Goal: Task Accomplishment & Management: Complete application form

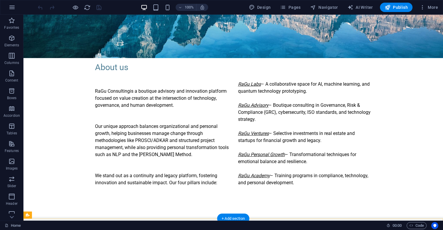
scroll to position [158, 0]
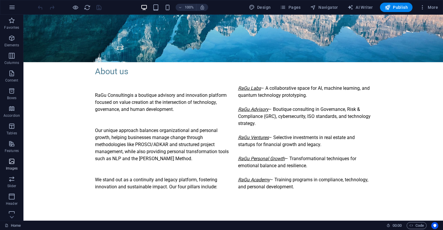
click at [11, 164] on icon "button" at bounding box center [11, 161] width 7 height 7
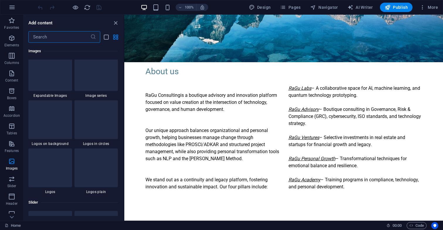
scroll to position [3175, 0]
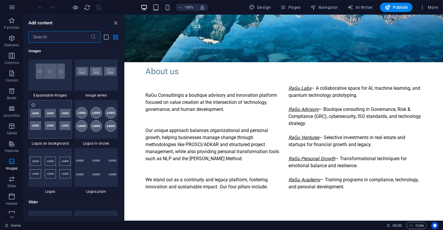
click at [55, 117] on img at bounding box center [50, 119] width 41 height 21
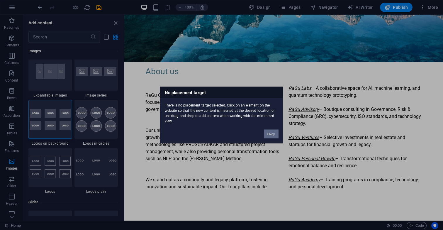
click at [276, 135] on button "Okay" at bounding box center [271, 134] width 15 height 9
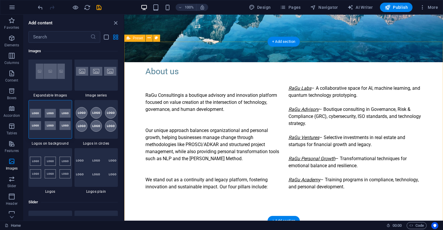
click at [211, 52] on div "About us RaGu Consulting is a boutique advisory and innovation platform focused…" at bounding box center [283, 131] width 319 height 179
click at [286, 57] on div "About us RaGu Consulting is a boutique advisory and innovation platform focused…" at bounding box center [283, 131] width 319 height 179
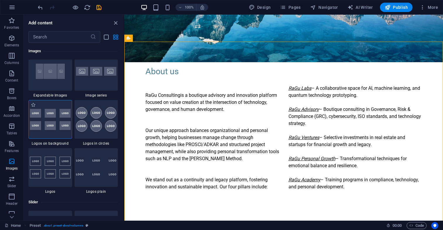
click at [46, 114] on img at bounding box center [50, 119] width 41 height 21
select select "rem"
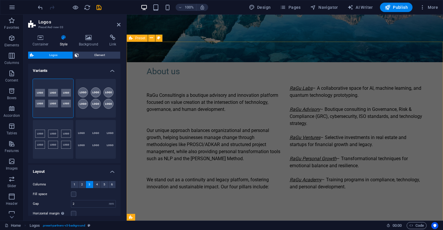
click at [207, 57] on div "About us RaGu Consulting is a boutique advisory and innovation platform focused…" at bounding box center [285, 131] width 317 height 179
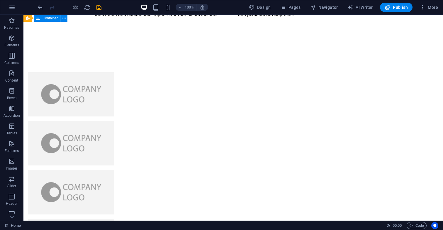
scroll to position [336, 0]
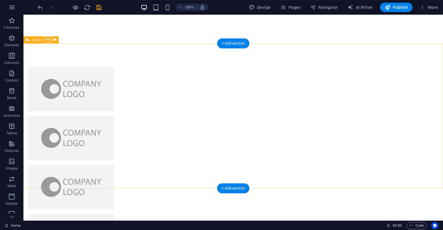
click at [49, 39] on icon at bounding box center [47, 40] width 3 height 6
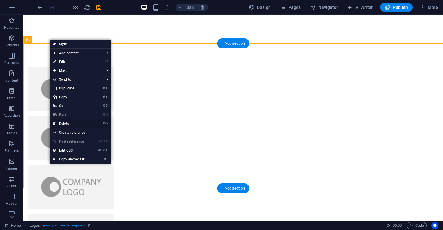
click at [73, 124] on link "⌦ Delete" at bounding box center [69, 123] width 39 height 9
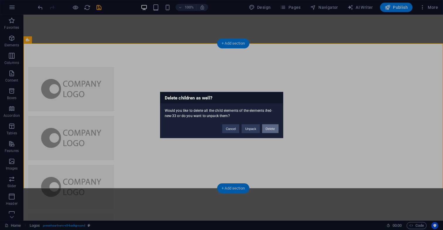
click at [270, 130] on button "Delete" at bounding box center [270, 128] width 16 height 9
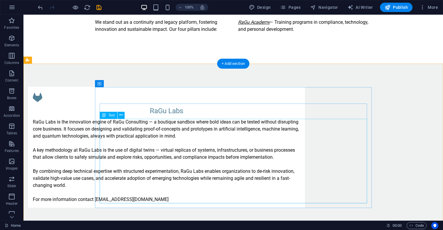
scroll to position [316, 0]
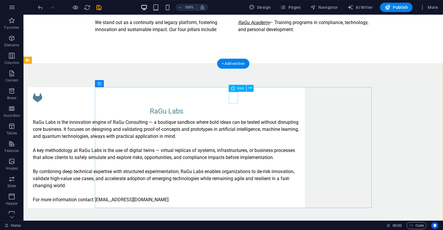
click at [235, 97] on figure at bounding box center [167, 98] width 268 height 12
click at [251, 89] on icon at bounding box center [250, 88] width 3 height 6
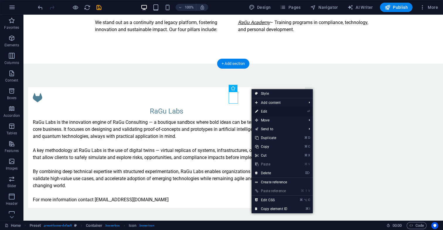
click at [263, 111] on link "⏎ Edit" at bounding box center [271, 111] width 39 height 9
select select "xMidYMid"
select select "px"
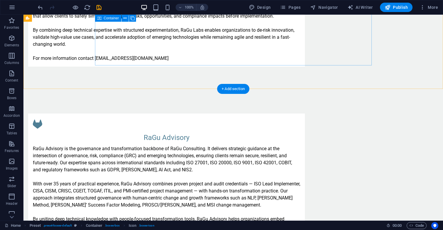
scroll to position [458, 0]
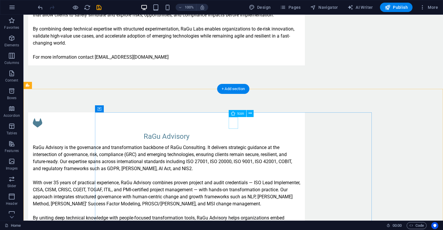
click at [232, 121] on figure at bounding box center [167, 123] width 268 height 12
click at [240, 115] on span "Icon" at bounding box center [241, 114] width 7 height 4
click at [251, 114] on icon at bounding box center [250, 113] width 3 height 6
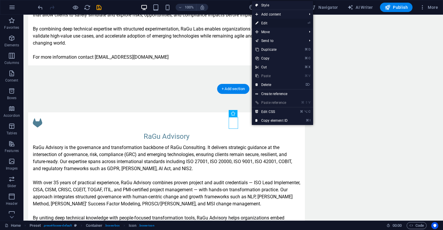
click at [291, 23] on link "⏎ Edit" at bounding box center [271, 23] width 39 height 9
select select "xMidYMid"
select select "px"
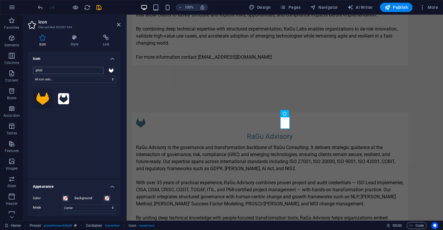
click at [79, 68] on input "gitlab" at bounding box center [68, 70] width 71 height 7
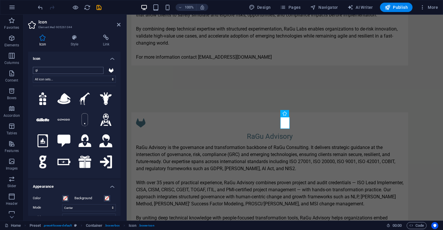
type input "g"
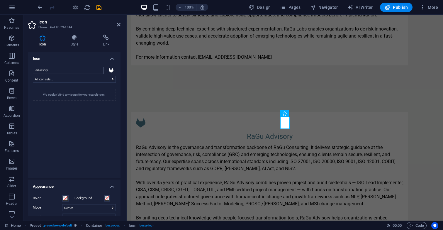
type input "advissory"
click at [112, 59] on h4 "Icon" at bounding box center [74, 57] width 92 height 11
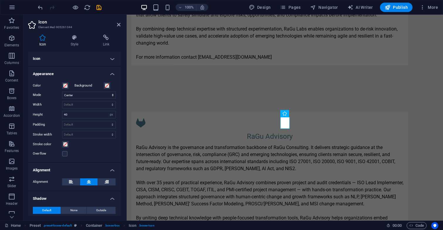
scroll to position [0, 0]
click at [112, 60] on h4 "Icon" at bounding box center [74, 59] width 92 height 14
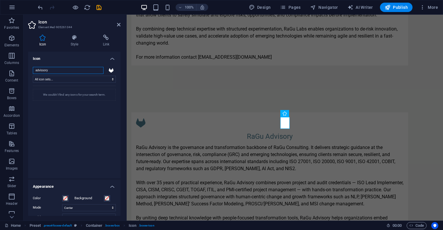
click at [98, 71] on input "advissory" at bounding box center [68, 70] width 71 height 7
click at [67, 70] on input "search" at bounding box center [68, 70] width 71 height 7
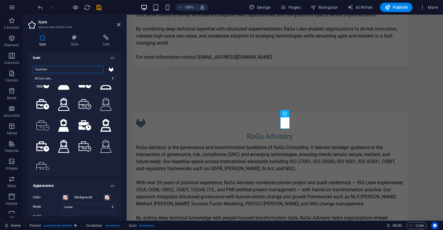
scroll to position [60, 0]
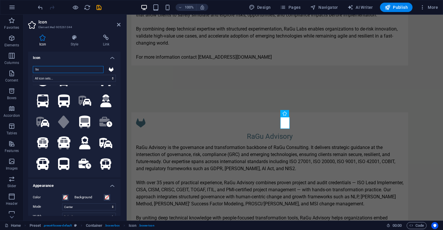
type input "b"
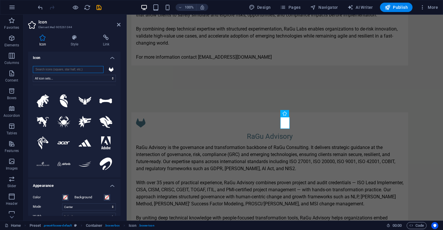
scroll to position [0, 0]
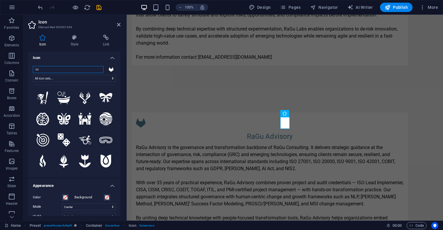
type input "c"
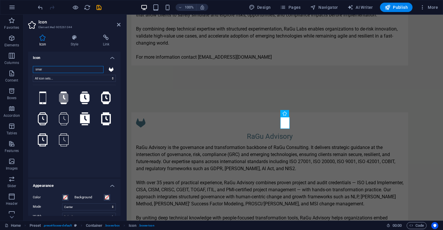
type input "sma"
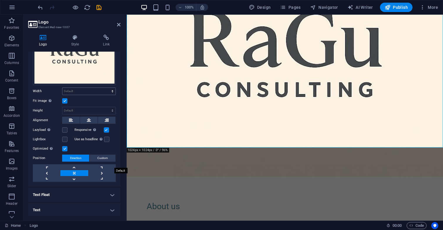
scroll to position [74, 0]
select select "DISABLED_OPTION_VALUE"
click at [430, 88] on div at bounding box center [285, 18] width 317 height 317
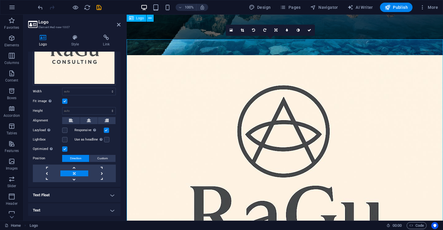
scroll to position [142, 0]
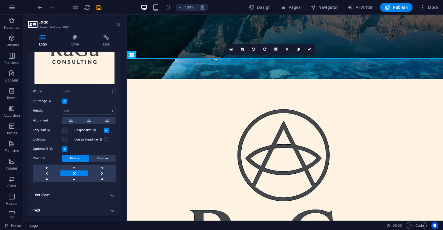
click at [119, 25] on icon at bounding box center [119, 24] width 4 height 5
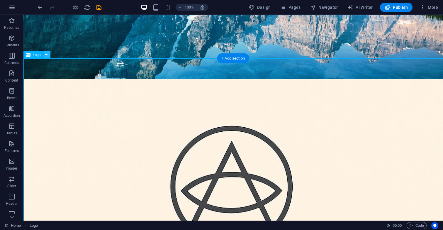
click at [48, 55] on icon at bounding box center [46, 55] width 3 height 6
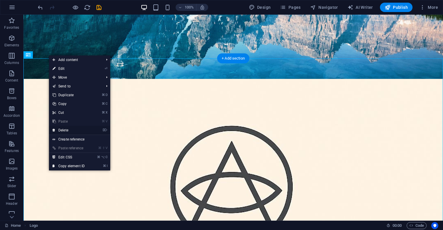
click at [69, 129] on link "⌦ Delete" at bounding box center [68, 130] width 39 height 9
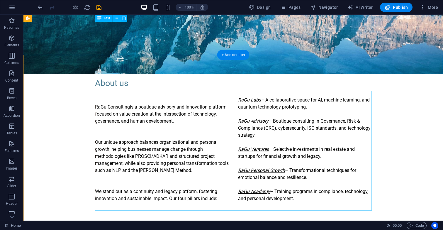
scroll to position [145, 0]
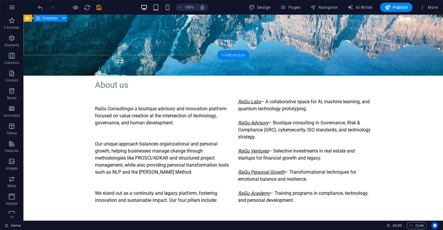
click at [231, 53] on div "+ Add section" at bounding box center [233, 55] width 33 height 10
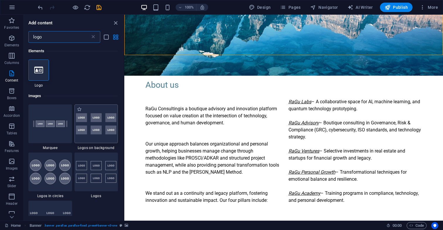
click at [104, 122] on img at bounding box center [96, 123] width 41 height 21
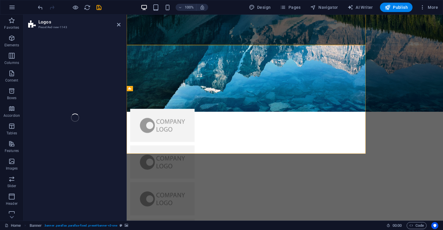
select select "rem"
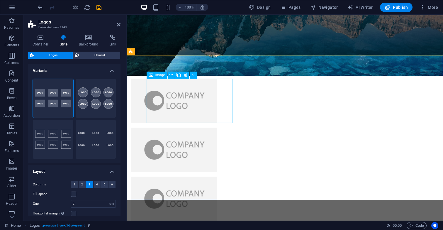
click at [196, 89] on figure at bounding box center [174, 101] width 86 height 44
click at [186, 75] on icon at bounding box center [185, 75] width 3 height 6
click at [186, 86] on figure at bounding box center [174, 101] width 86 height 44
click at [187, 75] on icon at bounding box center [185, 75] width 3 height 6
click at [184, 94] on figure at bounding box center [174, 101] width 86 height 44
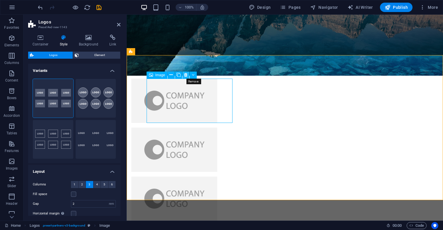
click at [186, 75] on icon at bounding box center [185, 75] width 3 height 6
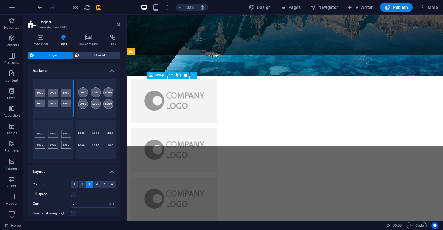
click at [185, 93] on figure at bounding box center [174, 101] width 86 height 44
click at [188, 74] on icon at bounding box center [185, 75] width 3 height 6
click at [183, 94] on figure at bounding box center [174, 101] width 86 height 44
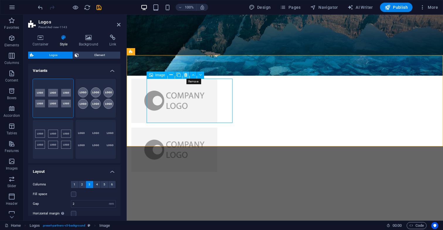
click at [187, 75] on icon at bounding box center [185, 75] width 3 height 6
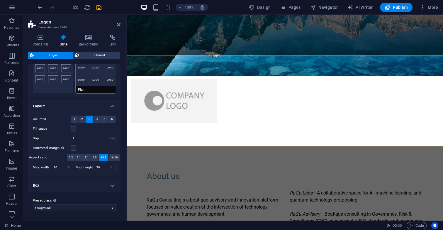
scroll to position [65, 0]
click at [75, 119] on span "1" at bounding box center [75, 119] width 2 height 7
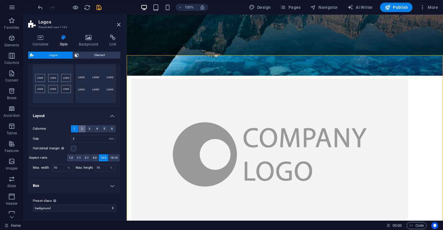
click at [83, 131] on button "2" at bounding box center [82, 128] width 7 height 7
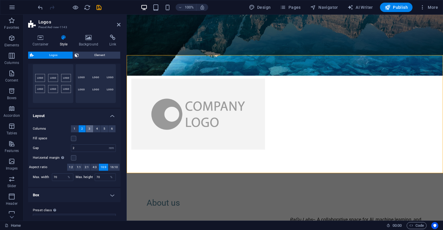
click at [89, 128] on span "3" at bounding box center [90, 128] width 2 height 7
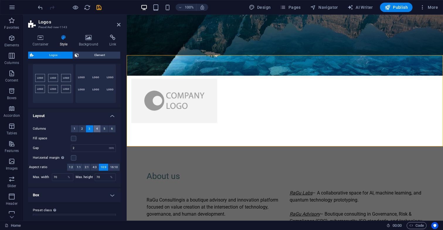
click at [96, 128] on span "4" at bounding box center [97, 128] width 2 height 7
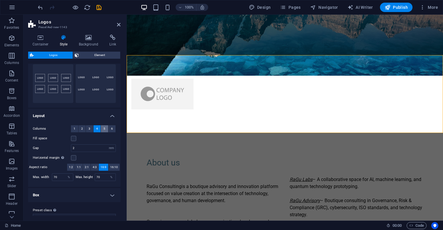
click at [104, 129] on span "5" at bounding box center [105, 128] width 2 height 7
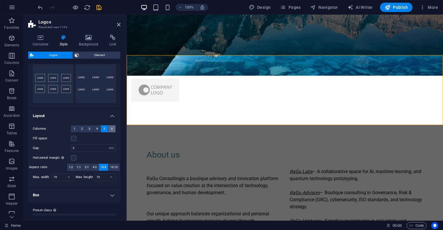
click at [111, 129] on span "6" at bounding box center [112, 128] width 2 height 7
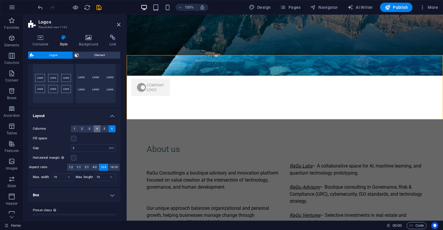
click at [96, 128] on span "4" at bounding box center [97, 128] width 2 height 7
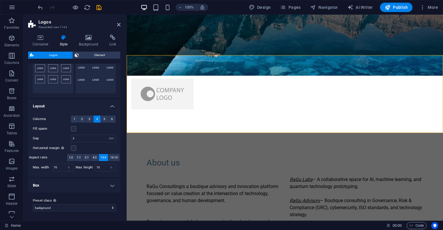
scroll to position [65, 0]
click at [112, 185] on h4 "Box" at bounding box center [74, 186] width 92 height 14
click at [112, 185] on h4 "Box" at bounding box center [74, 184] width 92 height 11
click at [82, 140] on input "2" at bounding box center [93, 138] width 44 height 7
click at [73, 128] on label at bounding box center [73, 128] width 5 height 5
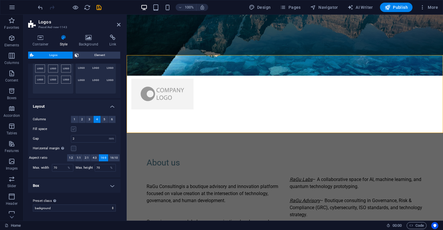
click at [0, 0] on input "Fill space" at bounding box center [0, 0] width 0 height 0
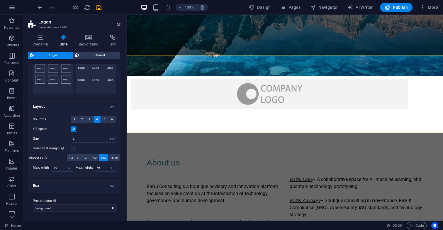
click at [73, 128] on label at bounding box center [73, 128] width 5 height 5
click at [0, 0] on input "Fill space" at bounding box center [0, 0] width 0 height 0
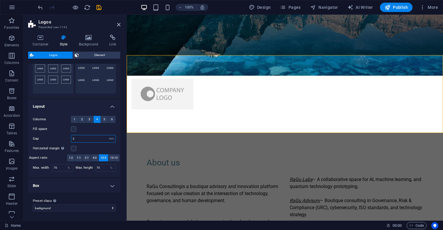
click at [81, 138] on input "2" at bounding box center [93, 138] width 44 height 7
type input "3"
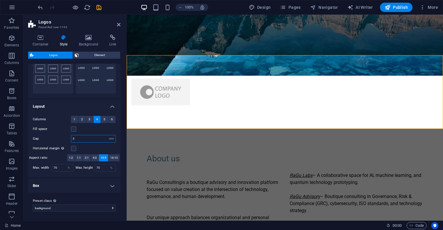
click at [80, 139] on input "3" at bounding box center [93, 138] width 44 height 7
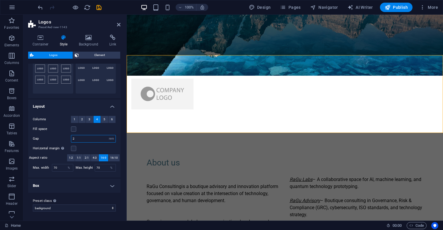
type input "2"
click at [69, 183] on h4 "Box" at bounding box center [74, 186] width 92 height 14
click at [87, 208] on span at bounding box center [86, 208] width 4 height 4
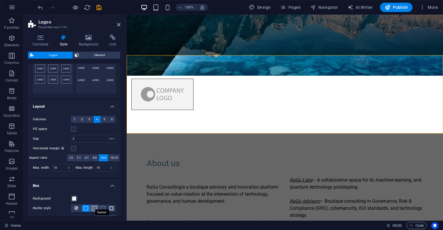
click at [93, 208] on span at bounding box center [94, 208] width 4 height 4
click at [102, 208] on span at bounding box center [103, 208] width 4 height 4
click at [112, 209] on body "ragu-consulting.eu Home Favorites Elements Columns Content Boxes Accordion Tabl…" at bounding box center [221, 115] width 443 height 230
click at [77, 208] on icon at bounding box center [77, 208] width 4 height 7
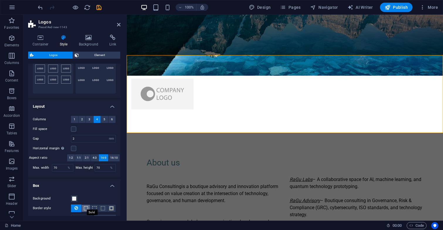
click at [86, 208] on span at bounding box center [86, 208] width 4 height 4
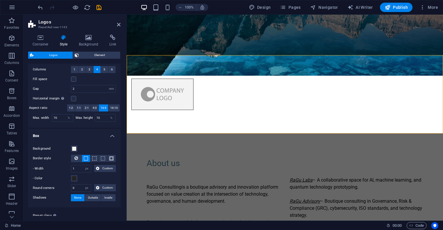
scroll to position [114, 0]
click at [43, 38] on icon at bounding box center [40, 38] width 25 height 6
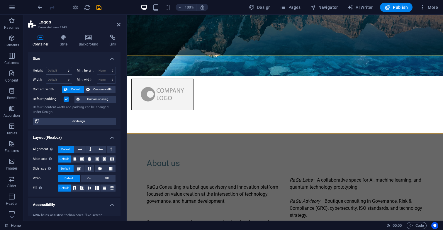
scroll to position [0, 0]
click at [113, 39] on icon at bounding box center [113, 38] width 16 height 6
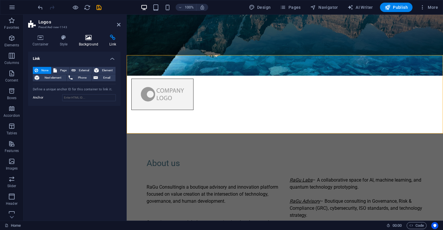
click at [87, 39] on icon at bounding box center [89, 38] width 28 height 6
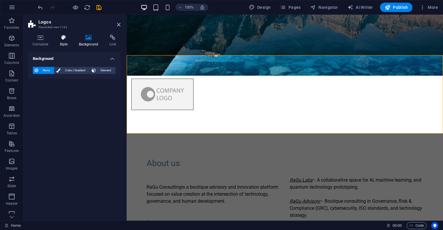
click at [65, 39] on icon at bounding box center [63, 38] width 17 height 6
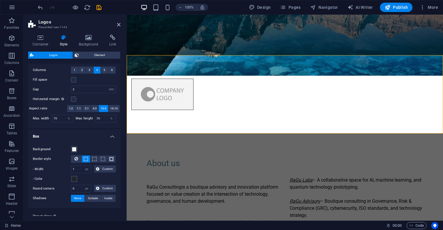
click at [48, 55] on span "Logos" at bounding box center [54, 55] width 36 height 7
click at [87, 54] on span "Element" at bounding box center [100, 55] width 38 height 7
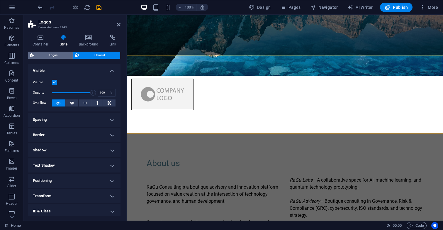
click at [50, 56] on span "Logos" at bounding box center [54, 55] width 36 height 7
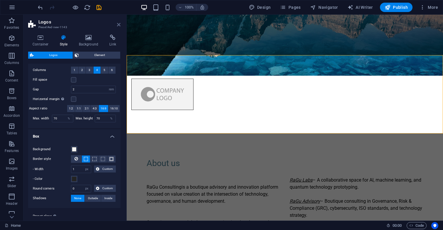
click at [118, 25] on icon at bounding box center [119, 24] width 4 height 5
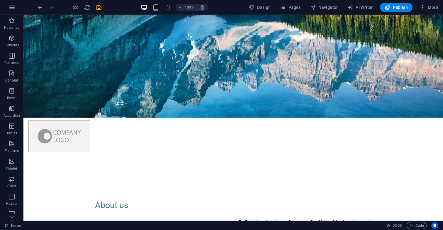
scroll to position [104, 0]
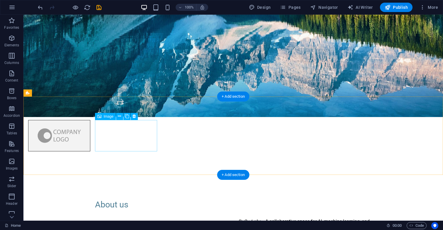
click at [90, 145] on figure at bounding box center [59, 135] width 62 height 31
click at [120, 117] on icon at bounding box center [119, 116] width 3 height 6
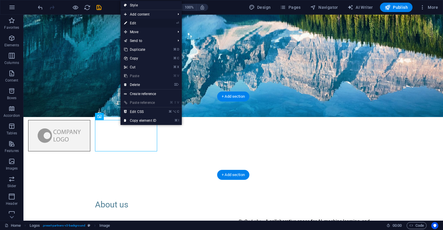
click at [160, 23] on link "⏎ Edit" at bounding box center [140, 23] width 39 height 9
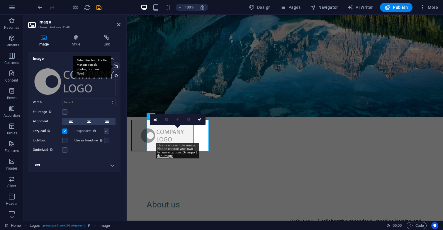
click at [116, 65] on div "Select files from the file manager, stock photos, or upload file(s)" at bounding box center [115, 67] width 9 height 9
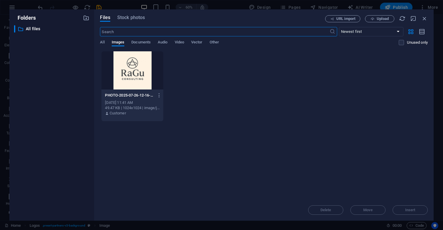
click at [131, 72] on div at bounding box center [133, 70] width 62 height 38
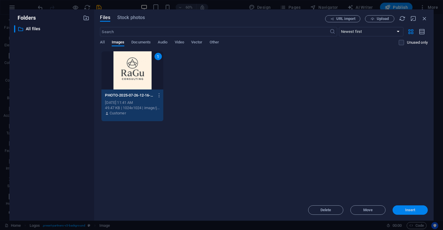
click at [410, 209] on span "Insert" at bounding box center [411, 210] width 10 height 4
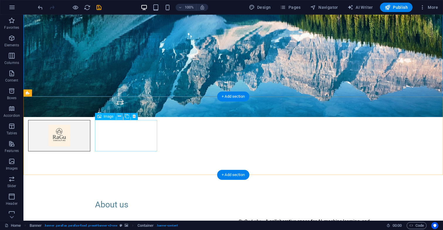
click at [120, 116] on icon at bounding box center [119, 116] width 3 height 6
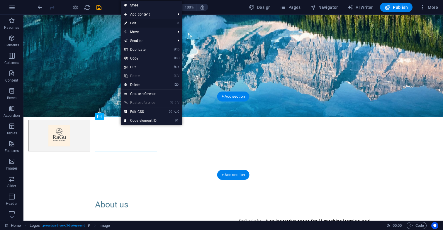
click at [148, 24] on link "⏎ Edit" at bounding box center [140, 23] width 39 height 9
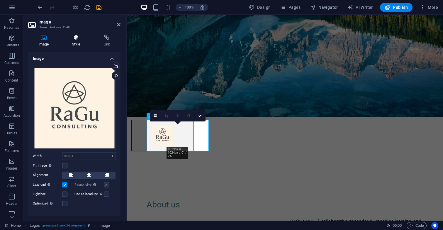
click at [77, 39] on icon at bounding box center [76, 38] width 29 height 6
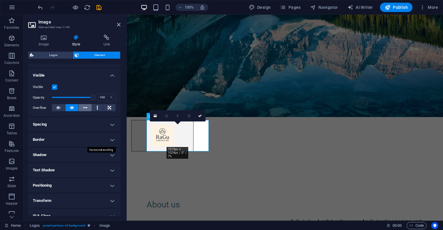
scroll to position [59, 0]
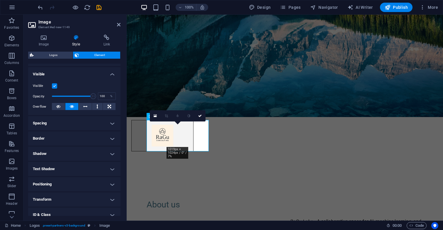
click at [92, 124] on h4 "Spacing" at bounding box center [74, 123] width 92 height 14
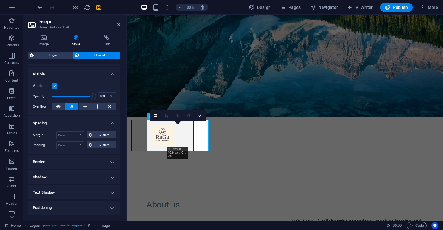
click at [81, 165] on h4 "Border" at bounding box center [74, 162] width 92 height 14
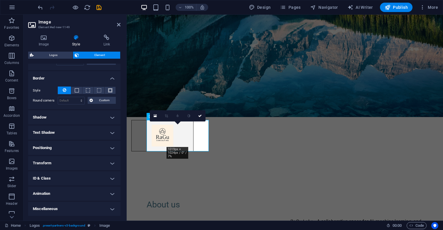
scroll to position [143, 0]
click at [77, 148] on h4 "Positioning" at bounding box center [74, 148] width 92 height 14
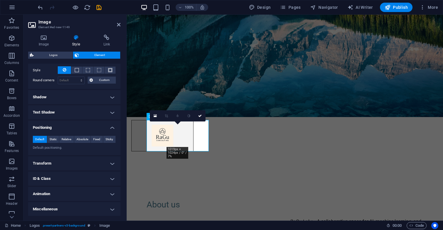
scroll to position [163, 0]
click at [65, 210] on h4 "Miscellaneous" at bounding box center [74, 209] width 92 height 14
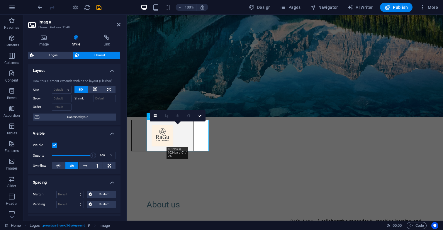
scroll to position [0, 0]
click at [43, 39] on icon at bounding box center [43, 38] width 31 height 6
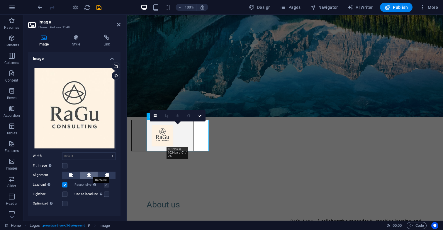
click at [88, 173] on icon at bounding box center [89, 175] width 4 height 7
click at [66, 163] on label at bounding box center [64, 165] width 5 height 5
click at [0, 0] on input "Fit image Automatically fit image to a fixed width and height" at bounding box center [0, 0] width 0 height 0
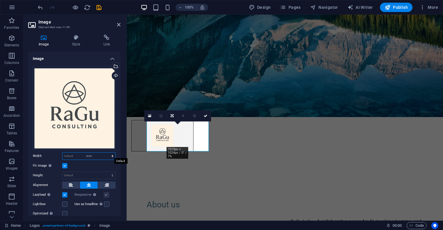
select select "DISABLED_OPTION_VALUE"
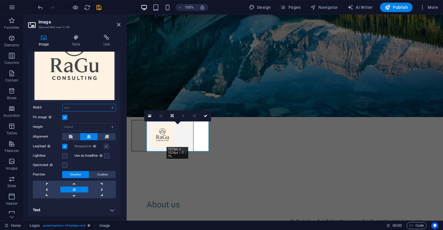
scroll to position [48, 0]
click at [75, 188] on link at bounding box center [74, 190] width 28 height 6
click at [79, 210] on h4 "Text" at bounding box center [74, 210] width 92 height 14
click at [79, 210] on h4 "Text" at bounding box center [74, 208] width 92 height 11
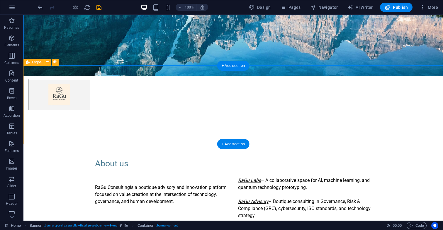
scroll to position [157, 0]
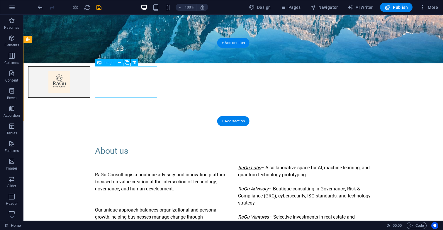
click at [90, 87] on figure at bounding box center [59, 81] width 62 height 31
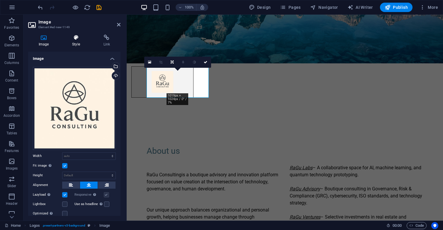
click at [74, 45] on h4 "Style" at bounding box center [77, 41] width 31 height 12
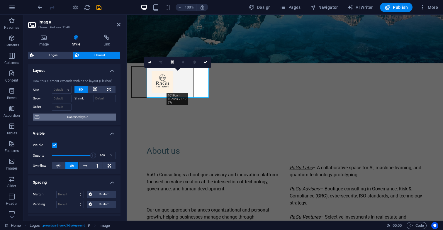
click at [70, 116] on span "Container layout" at bounding box center [77, 117] width 73 height 7
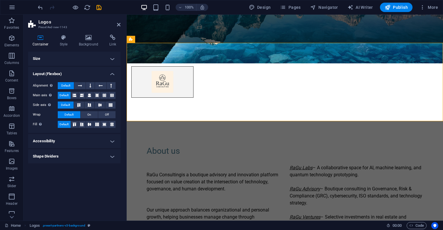
click at [76, 139] on h4 "Accessibility" at bounding box center [74, 141] width 92 height 14
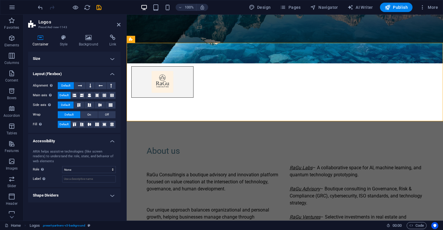
click at [70, 193] on h4 "Shape Dividers" at bounding box center [74, 195] width 92 height 14
click at [58, 41] on h4 "Style" at bounding box center [64, 41] width 19 height 12
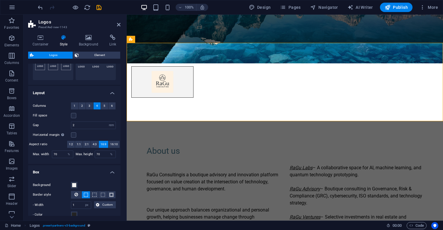
scroll to position [80, 0]
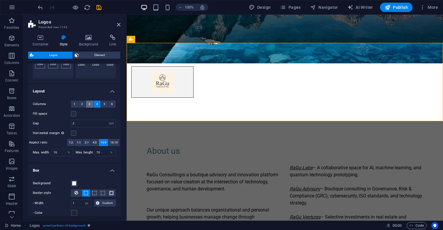
click at [90, 104] on button "3" at bounding box center [89, 104] width 7 height 7
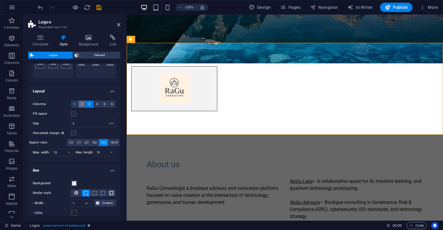
click at [81, 104] on span "2" at bounding box center [82, 104] width 2 height 7
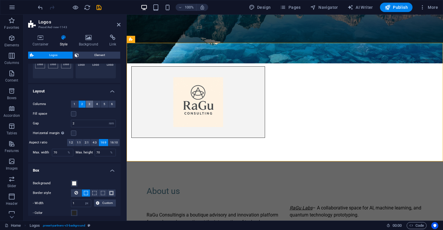
click at [90, 103] on span "3" at bounding box center [90, 104] width 2 height 7
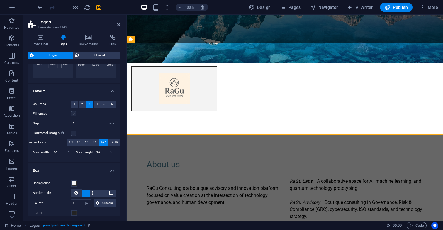
click at [74, 115] on label at bounding box center [73, 113] width 5 height 5
click at [0, 0] on input "Fill space" at bounding box center [0, 0] width 0 height 0
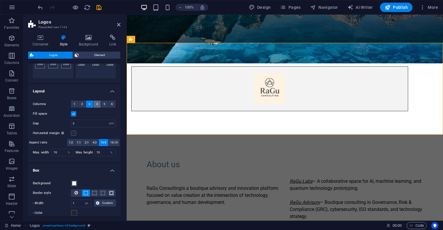
click at [96, 105] on span "4" at bounding box center [97, 104] width 2 height 7
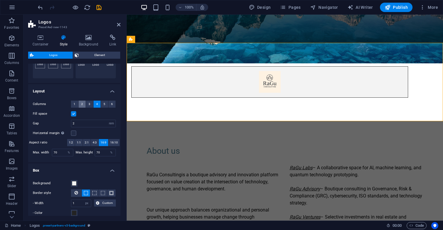
click at [82, 104] on span "2" at bounding box center [82, 104] width 2 height 7
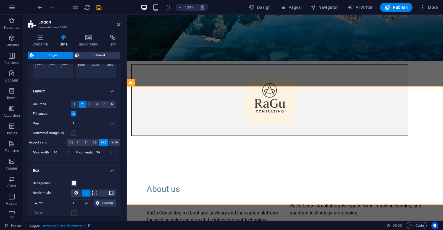
scroll to position [183, 0]
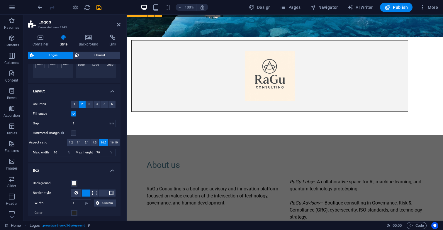
click at [288, 32] on div at bounding box center [285, 76] width 317 height 119
click at [73, 104] on button "1" at bounding box center [74, 104] width 7 height 7
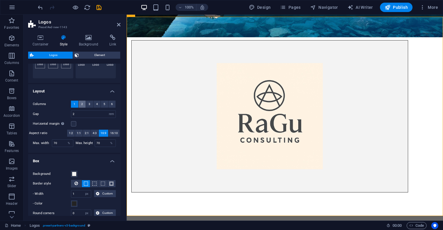
click at [83, 103] on button "2" at bounding box center [82, 104] width 7 height 7
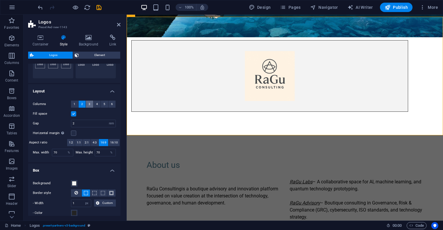
click at [89, 102] on span "3" at bounding box center [90, 104] width 2 height 7
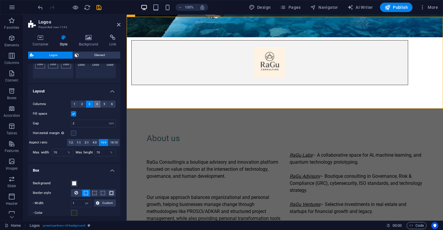
click at [97, 103] on button "4" at bounding box center [97, 104] width 7 height 7
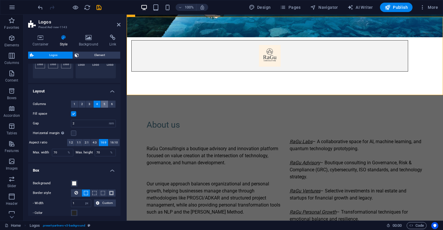
click at [104, 104] on span "5" at bounding box center [105, 104] width 2 height 7
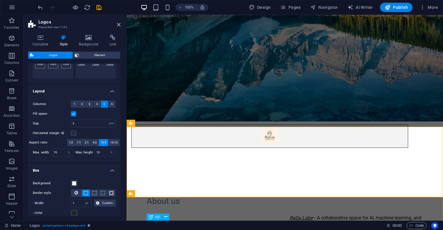
scroll to position [73, 0]
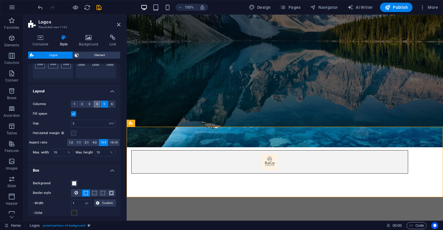
click at [96, 105] on span "4" at bounding box center [97, 104] width 2 height 7
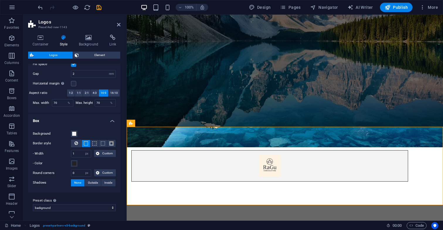
scroll to position [130, 0]
click at [376, 16] on div "Learn more" at bounding box center [285, 9] width 277 height 13
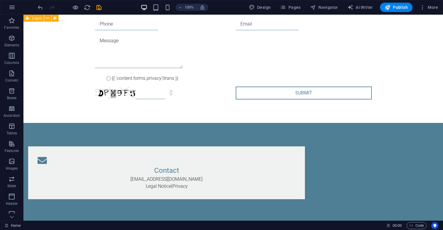
scroll to position [1271, 0]
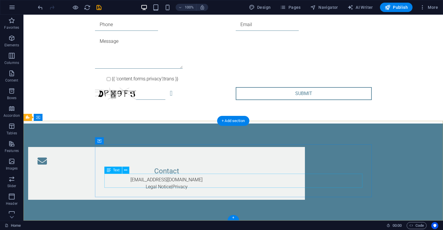
click at [223, 184] on div "info@ragu-consulting.eu Legal Notice | Privacy" at bounding box center [167, 183] width 258 height 14
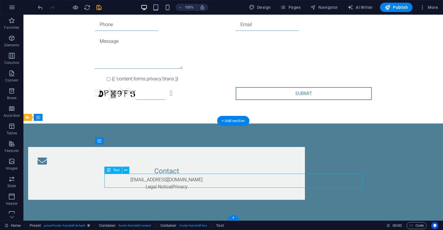
click at [223, 184] on div "info@ragu-consulting.eu Legal Notice | Privacy" at bounding box center [167, 183] width 258 height 14
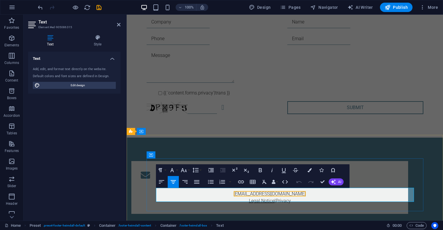
click at [275, 198] on link "Legal Notice" at bounding box center [262, 201] width 26 height 6
click at [276, 185] on icon "button" at bounding box center [275, 183] width 7 height 7
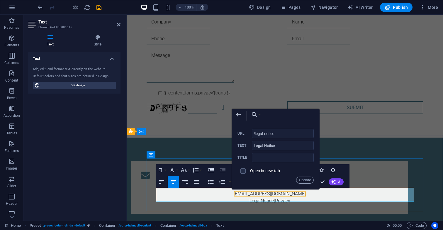
click at [260, 171] on label "Open in new tab" at bounding box center [265, 170] width 30 height 5
click at [395, 171] on div "Contact info@ragu-consulting.eu Legal ​ ​ Notice | Privacy" at bounding box center [269, 187] width 277 height 53
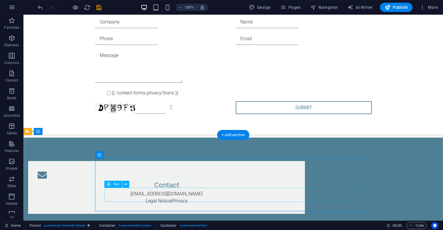
click at [247, 199] on div "info@ragu-consulting.eu Legal Notice | Privacy" at bounding box center [167, 197] width 258 height 14
click at [248, 198] on div "info@ragu-consulting.eu Legal Notice | Privacy" at bounding box center [167, 197] width 258 height 14
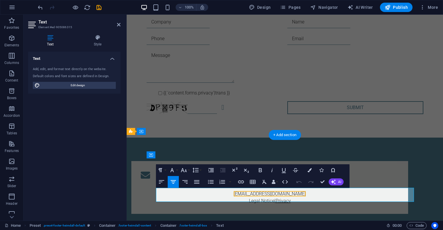
click at [291, 198] on link "Privacy" at bounding box center [283, 201] width 15 height 6
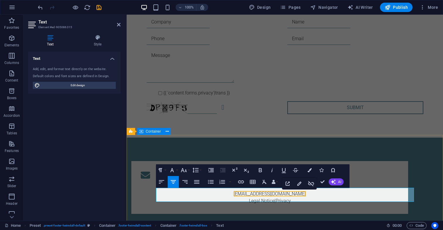
click at [391, 142] on div "Contact info@ragu-consulting.eu Legal Notice | Privacy" at bounding box center [285, 188] width 317 height 100
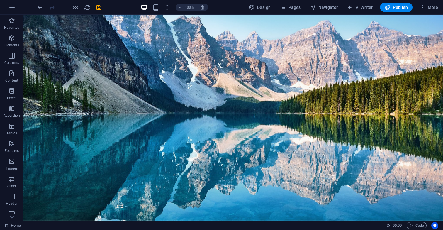
scroll to position [0, 0]
click at [425, 8] on icon "button" at bounding box center [423, 7] width 6 height 6
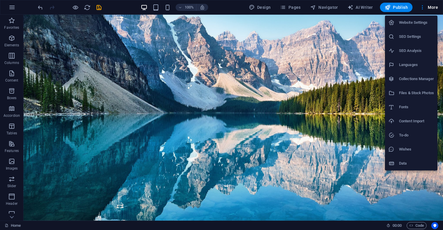
click at [15, 9] on div at bounding box center [221, 115] width 443 height 230
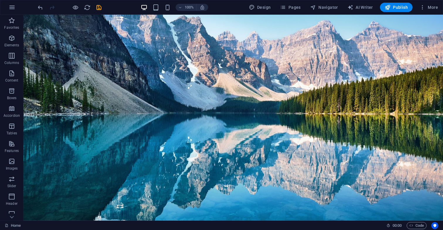
click at [15, 9] on icon "button" at bounding box center [12, 7] width 7 height 7
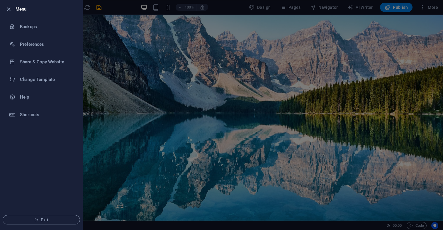
click at [15, 9] on div at bounding box center [10, 9] width 11 height 7
click at [107, 37] on div at bounding box center [221, 115] width 443 height 230
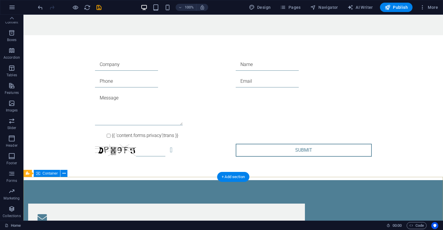
scroll to position [1210, 0]
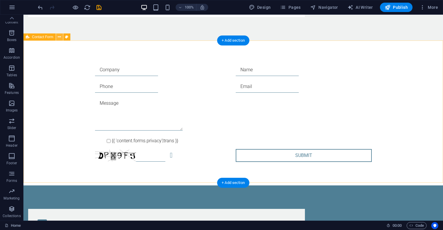
click at [60, 37] on icon at bounding box center [59, 37] width 3 height 6
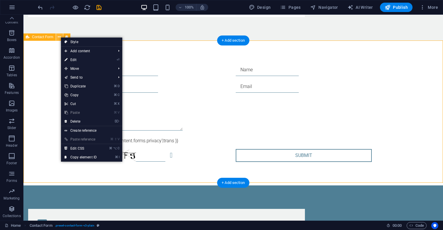
click at [60, 37] on icon at bounding box center [59, 37] width 3 height 6
click at [43, 67] on div "{{ 'content.forms.privacy'|trans }} Unreadable? Regenerate Submit" at bounding box center [233, 112] width 420 height 145
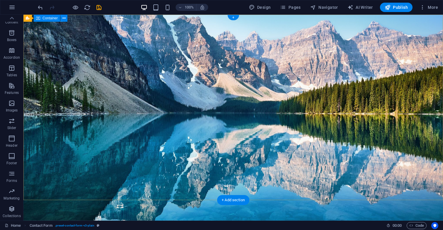
scroll to position [0, 0]
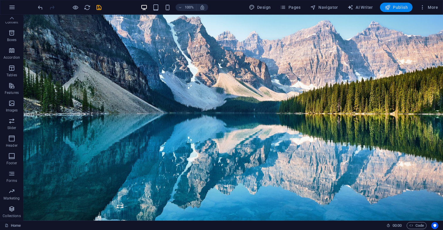
click at [398, 8] on span "Publish" at bounding box center [396, 7] width 23 height 6
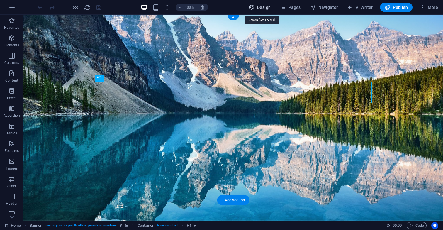
select select "px"
select select "300"
select select "px"
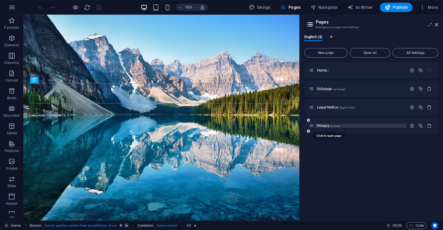
click at [328, 126] on span "Privacy /privacy" at bounding box center [328, 126] width 23 height 4
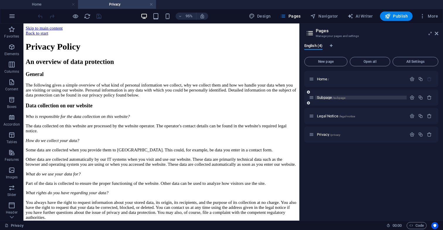
click at [328, 97] on span "Subpage /subpage" at bounding box center [331, 97] width 28 height 4
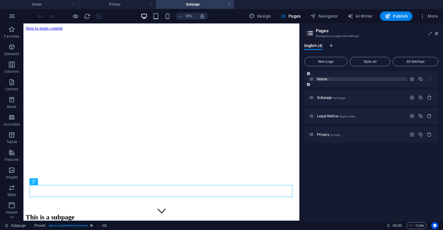
click at [324, 80] on span "Home /" at bounding box center [323, 79] width 12 height 4
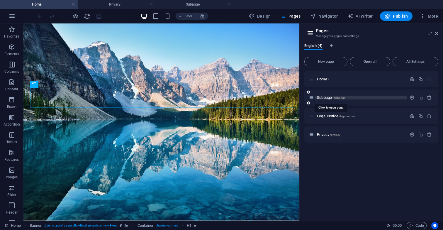
click at [324, 97] on span "Subpage /subpage" at bounding box center [331, 97] width 28 height 4
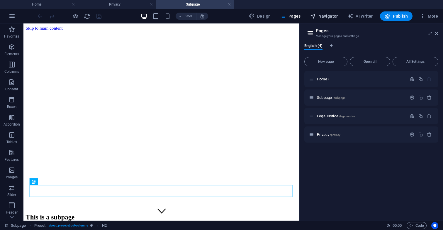
click at [327, 15] on span "Navigator" at bounding box center [324, 16] width 28 height 6
select select "16983124-en"
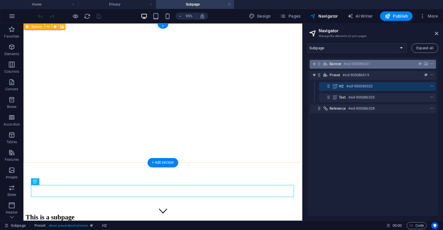
click at [340, 64] on span "Banner" at bounding box center [336, 64] width 12 height 5
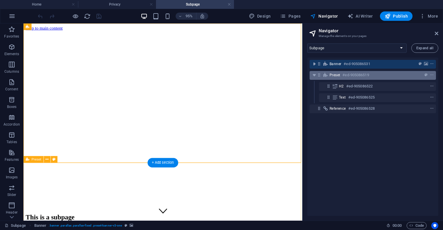
click at [339, 73] on span "Preset" at bounding box center [335, 75] width 11 height 5
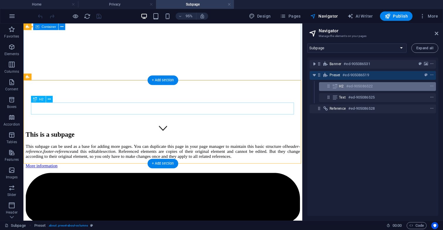
click at [337, 85] on icon at bounding box center [335, 86] width 6 height 5
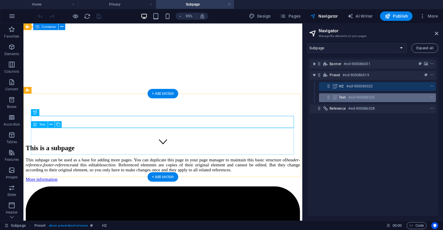
click at [337, 99] on icon at bounding box center [335, 97] width 6 height 5
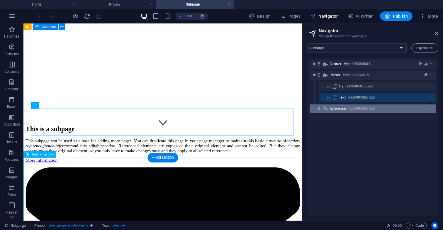
click at [336, 110] on span "Reference" at bounding box center [338, 108] width 16 height 5
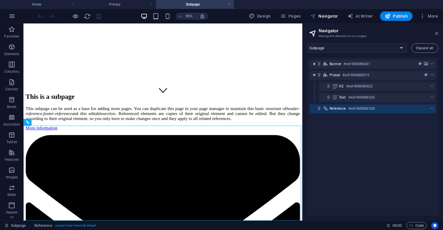
click at [438, 35] on icon at bounding box center [437, 33] width 4 height 5
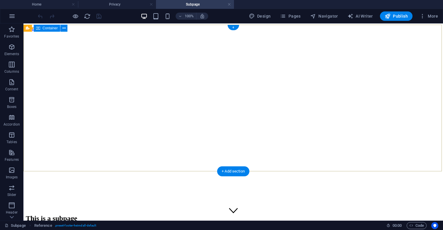
scroll to position [0, 0]
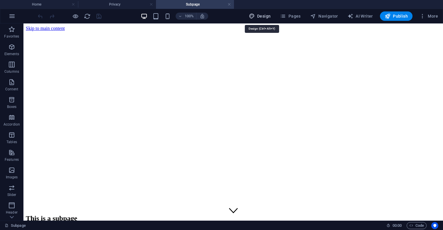
click at [261, 17] on span "Design" at bounding box center [260, 16] width 22 height 6
select select "px"
select select "300"
select select "px"
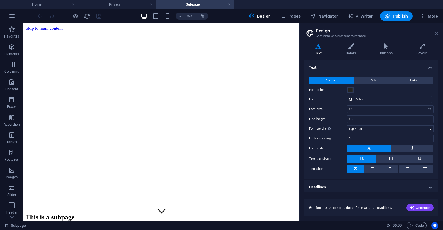
click at [437, 33] on icon at bounding box center [437, 33] width 4 height 5
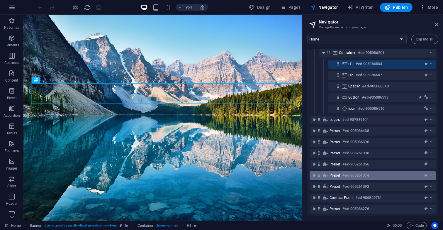
scroll to position [18, 0]
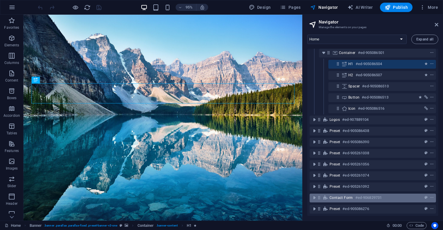
click at [409, 194] on div at bounding box center [422, 197] width 28 height 7
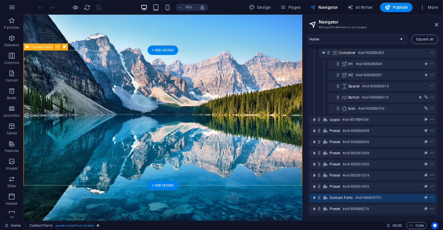
scroll to position [1208, 0]
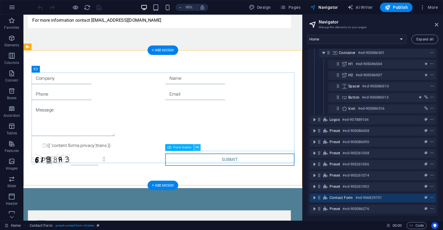
click at [199, 148] on icon at bounding box center [197, 148] width 3 height 6
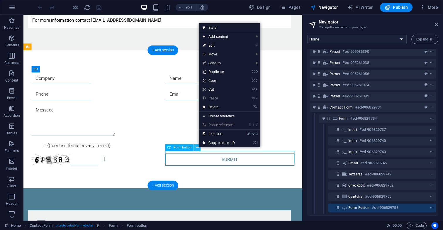
scroll to position [119, 0]
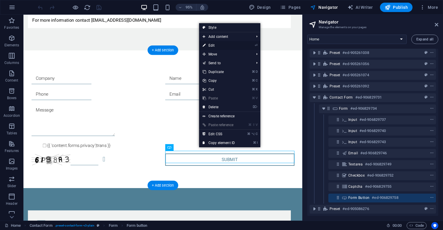
click at [239, 47] on li "⏎ Edit" at bounding box center [229, 45] width 61 height 9
click at [221, 46] on link "⏎ Edit" at bounding box center [218, 45] width 39 height 9
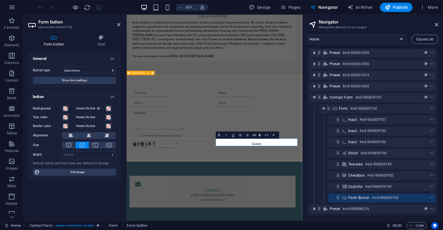
scroll to position [1257, 0]
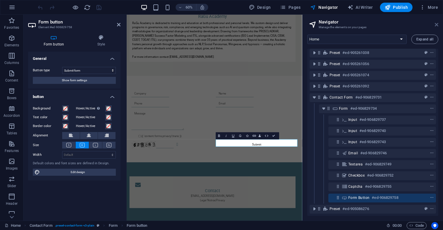
click at [435, 25] on icon at bounding box center [437, 24] width 4 height 5
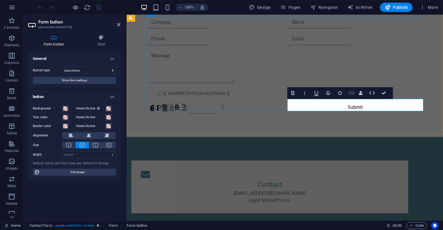
click at [353, 93] on icon "button" at bounding box center [352, 93] width 6 height 3
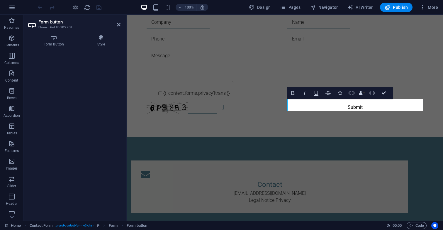
click at [61, 65] on div "General Button type Submit form Reset form No action Show form settings button …" at bounding box center [74, 134] width 92 height 164
click at [54, 39] on icon at bounding box center [53, 38] width 51 height 6
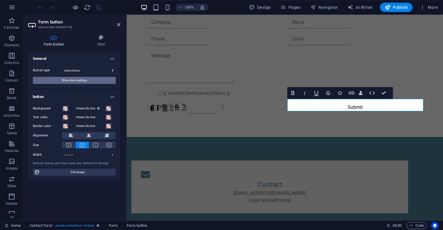
click at [102, 81] on button "Show form settings" at bounding box center [74, 80] width 83 height 7
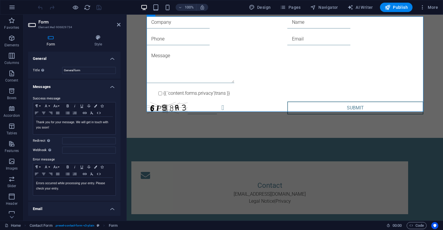
click at [112, 208] on h4 "Email" at bounding box center [74, 207] width 92 height 11
click at [102, 142] on input "Redirect Define a redirect target upon successful form submission; for example,…" at bounding box center [89, 140] width 54 height 7
click at [119, 27] on icon at bounding box center [119, 24] width 4 height 5
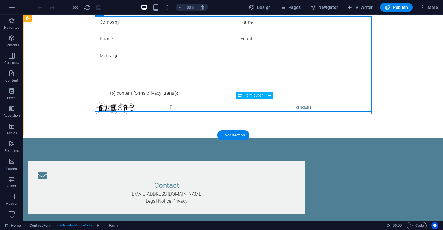
click at [282, 103] on div "Submit" at bounding box center [304, 108] width 136 height 13
click at [269, 96] on icon at bounding box center [269, 95] width 3 height 6
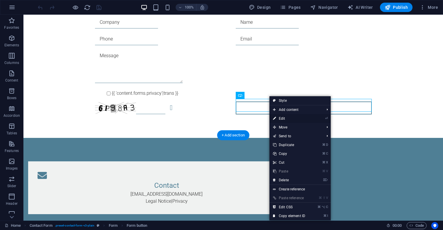
click at [288, 119] on link "⏎ Edit" at bounding box center [289, 118] width 39 height 9
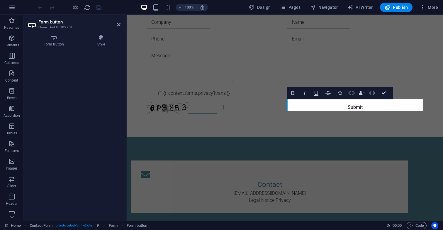
click at [104, 144] on div "General Button type Submit form Reset form No action Show form settings button …" at bounding box center [74, 134] width 92 height 164
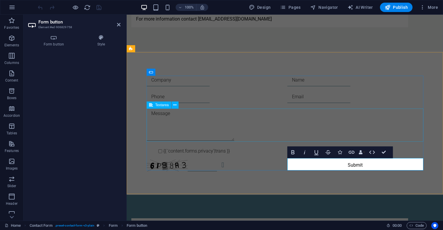
scroll to position [1205, 0]
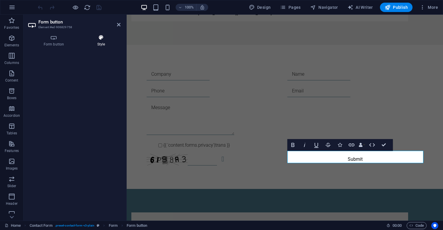
click at [99, 38] on icon at bounding box center [101, 38] width 39 height 6
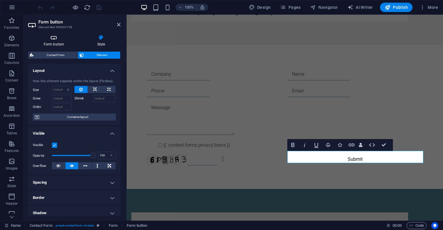
click at [62, 39] on icon at bounding box center [53, 38] width 51 height 6
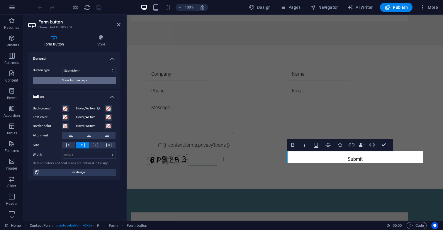
click at [64, 82] on span "Show form settings" at bounding box center [74, 80] width 25 height 7
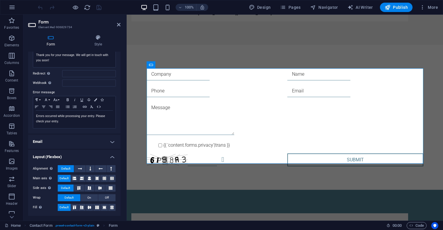
scroll to position [67, 0]
click at [52, 145] on h4 "Email" at bounding box center [74, 142] width 92 height 14
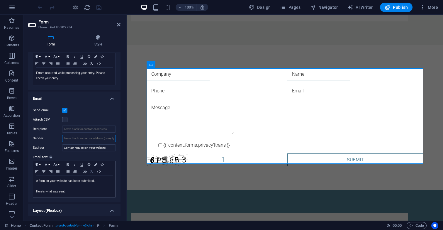
scroll to position [111, 0]
click at [64, 108] on label at bounding box center [64, 109] width 5 height 5
click at [0, 0] on input "Send email" at bounding box center [0, 0] width 0 height 0
click at [65, 110] on label at bounding box center [64, 109] width 5 height 5
click at [0, 0] on input "Send email" at bounding box center [0, 0] width 0 height 0
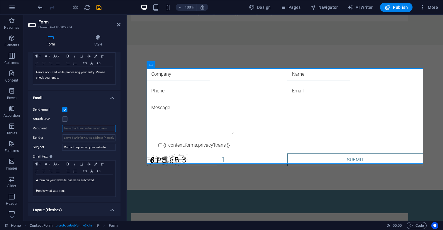
click at [81, 129] on input "Recipient" at bounding box center [89, 128] width 54 height 7
click at [69, 138] on input "Sender" at bounding box center [89, 137] width 54 height 7
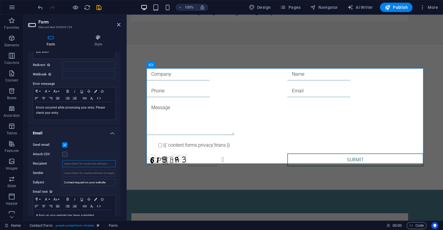
click at [65, 162] on input "Recipient" at bounding box center [89, 163] width 54 height 7
click at [84, 165] on input "Recipient" at bounding box center [89, 163] width 54 height 7
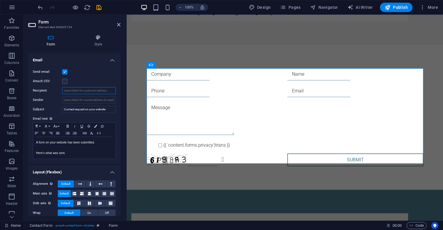
scroll to position [144, 0]
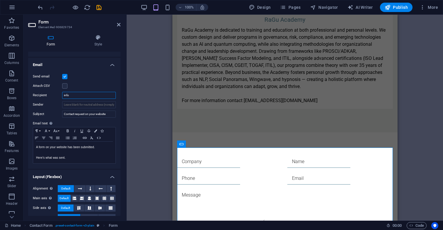
click at [76, 93] on input "info" at bounding box center [89, 95] width 54 height 7
type input "i"
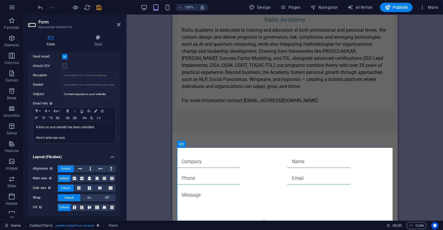
scroll to position [164, 0]
paste input "@"
type input "infor@ragu-consulting.eu"
click at [80, 37] on icon at bounding box center [98, 38] width 45 height 6
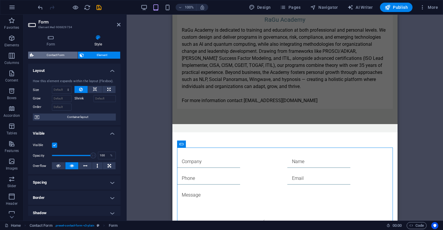
click at [65, 54] on span "Contact Form" at bounding box center [56, 55] width 40 height 7
select select "rem"
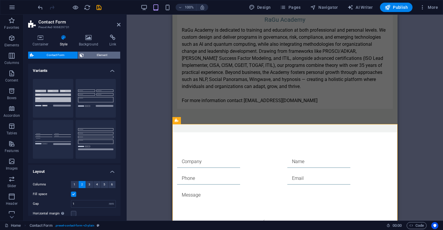
click at [97, 53] on span "Element" at bounding box center [102, 55] width 33 height 7
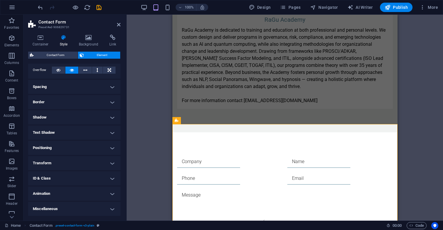
scroll to position [33, 0]
click at [44, 39] on icon at bounding box center [40, 38] width 25 height 6
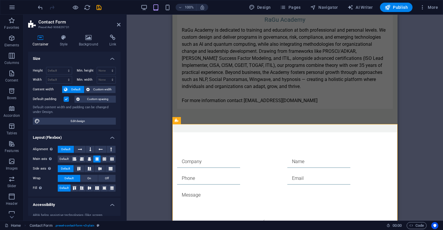
scroll to position [0, 0]
click at [65, 121] on span "Edit design" at bounding box center [78, 121] width 72 height 7
select select "px"
select select "300"
select select "px"
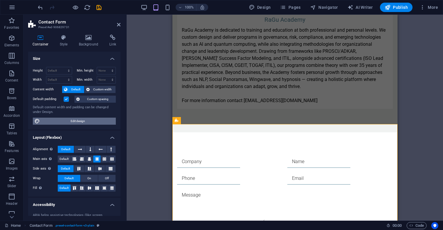
select select "rem"
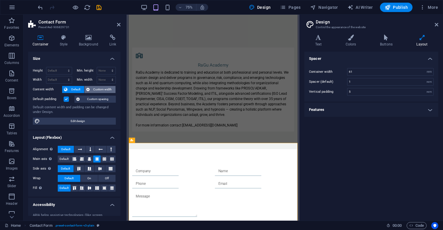
click at [97, 88] on span "Custom width" at bounding box center [103, 89] width 23 height 7
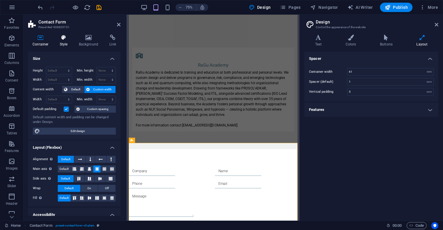
click at [64, 40] on icon at bounding box center [63, 38] width 17 height 6
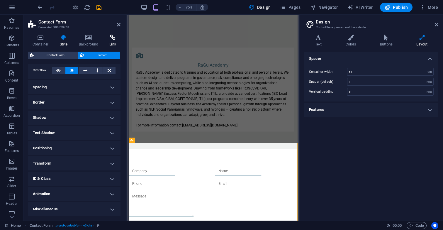
click at [114, 38] on icon at bounding box center [113, 38] width 16 height 6
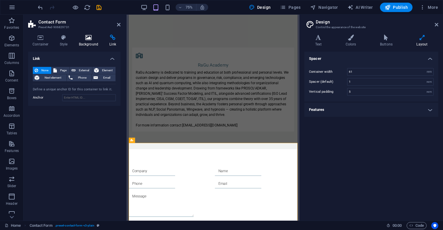
click at [89, 37] on icon at bounding box center [89, 38] width 28 height 6
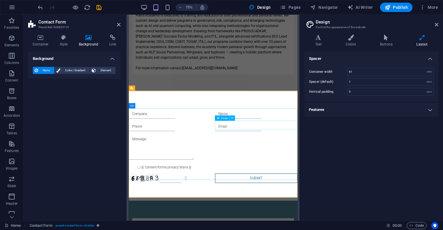
scroll to position [1287, 0]
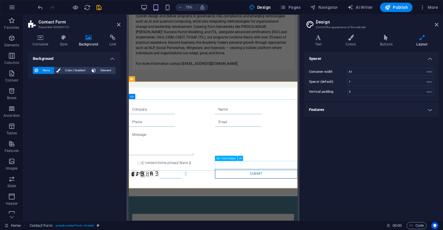
click at [262, 221] on div "Submit" at bounding box center [299, 227] width 110 height 13
click at [40, 41] on h4 "Container" at bounding box center [41, 41] width 27 height 12
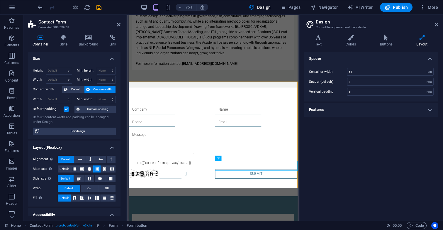
scroll to position [9, 0]
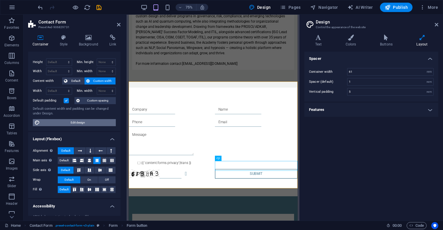
click at [61, 121] on span "Edit design" at bounding box center [78, 122] width 72 height 7
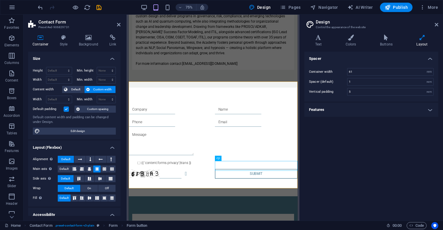
scroll to position [0, 0]
click at [438, 25] on icon at bounding box center [437, 24] width 4 height 5
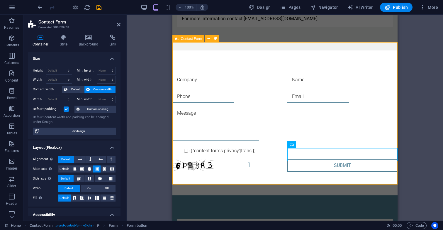
click at [298, 51] on div "{{ 'content.forms.privacy'|trans }} Unreadable? Regenerate Submit" at bounding box center [284, 122] width 225 height 145
click at [209, 39] on icon at bounding box center [208, 39] width 3 height 6
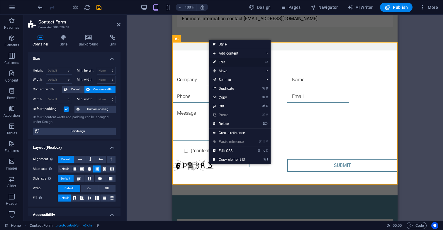
click at [223, 62] on link "⏎ Edit" at bounding box center [229, 62] width 39 height 9
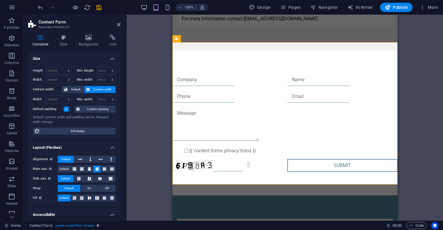
click at [42, 40] on h4 "Container" at bounding box center [41, 41] width 27 height 12
click at [60, 39] on icon at bounding box center [63, 38] width 17 height 6
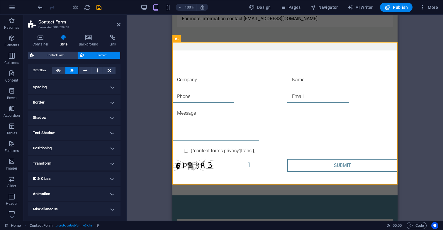
click at [60, 210] on h4 "Miscellaneous" at bounding box center [74, 209] width 92 height 14
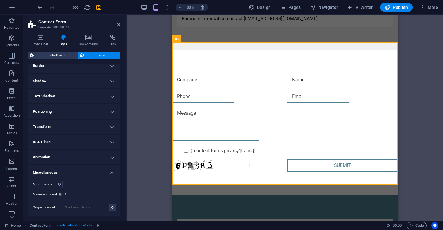
scroll to position [69, 0]
click at [71, 154] on h4 "Animation" at bounding box center [74, 158] width 92 height 14
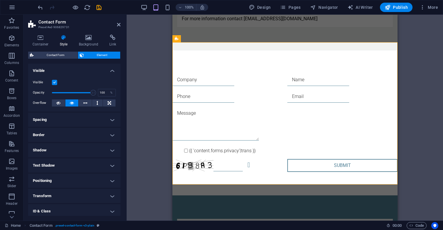
scroll to position [0, 0]
click at [59, 104] on icon at bounding box center [58, 102] width 4 height 7
click at [72, 104] on icon at bounding box center [72, 102] width 4 height 7
click at [62, 55] on span "Contact Form" at bounding box center [56, 55] width 40 height 7
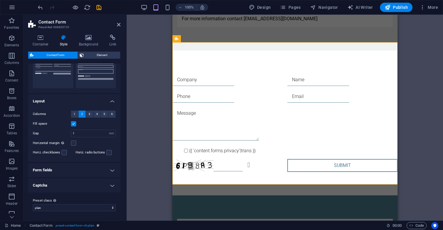
scroll to position [70, 0]
click at [104, 53] on span "Element" at bounding box center [102, 55] width 33 height 7
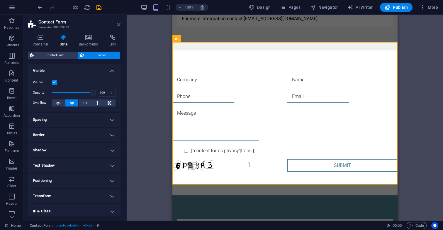
click at [119, 25] on icon at bounding box center [119, 24] width 4 height 5
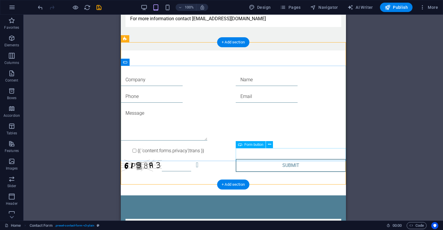
click at [266, 159] on div "Submit" at bounding box center [291, 165] width 110 height 13
click at [271, 145] on icon at bounding box center [269, 144] width 3 height 6
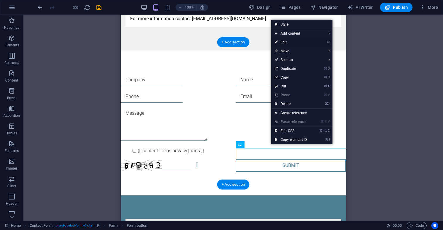
click at [299, 44] on link "⏎ Edit" at bounding box center [290, 42] width 39 height 9
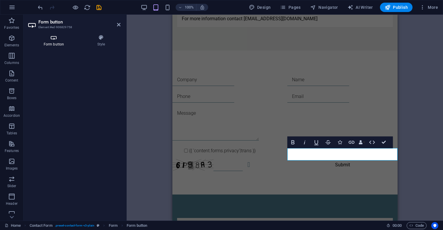
click at [54, 41] on h4 "Form button" at bounding box center [55, 41] width 54 height 12
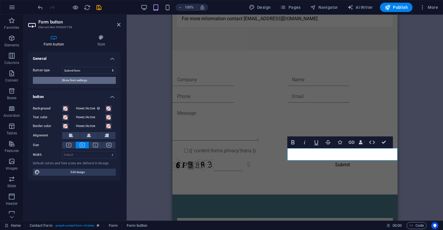
click at [77, 80] on span "Show form settings" at bounding box center [74, 80] width 25 height 7
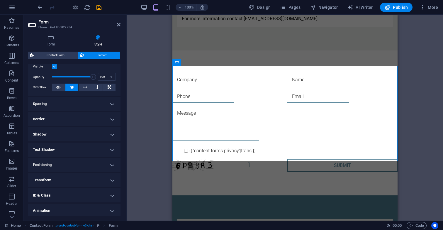
click at [66, 108] on h4 "Spacing" at bounding box center [74, 104] width 92 height 14
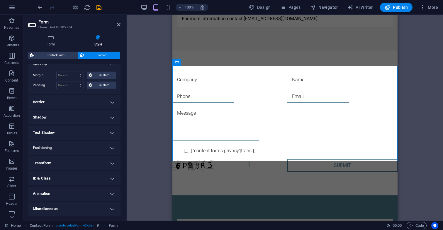
scroll to position [119, 0]
click at [66, 104] on h4 "Border" at bounding box center [74, 102] width 92 height 14
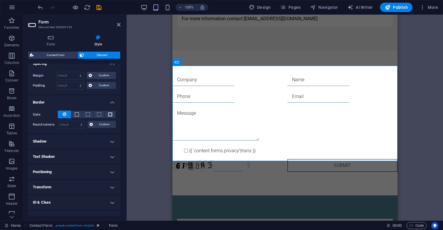
click at [62, 140] on h4 "Shadow" at bounding box center [74, 141] width 92 height 14
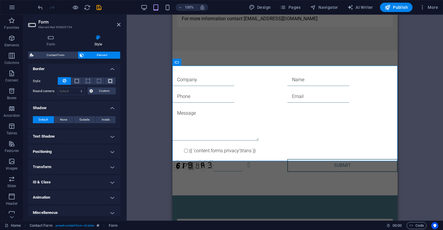
scroll to position [153, 0]
click at [62, 137] on h4 "Text Shadow" at bounding box center [74, 136] width 92 height 14
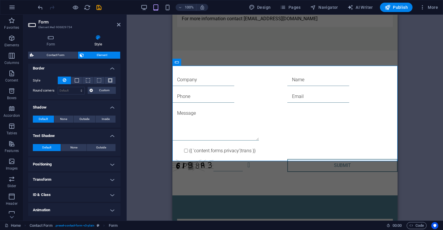
click at [57, 164] on h4 "Positioning" at bounding box center [74, 164] width 92 height 14
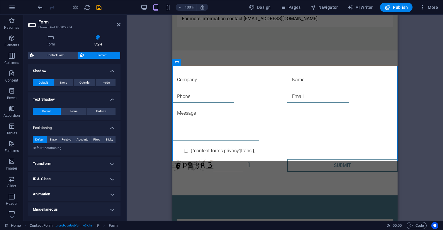
click at [57, 164] on h4 "Transform" at bounding box center [74, 164] width 92 height 14
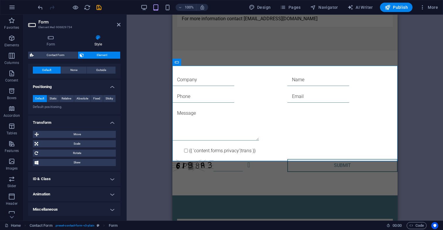
click at [55, 174] on h4 "ID & Class" at bounding box center [74, 179] width 92 height 14
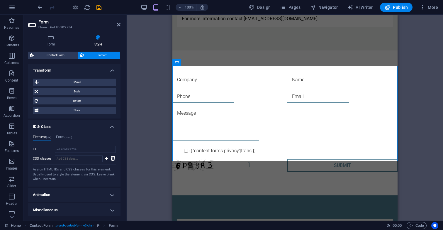
click at [53, 194] on h4 "Animation" at bounding box center [74, 195] width 92 height 14
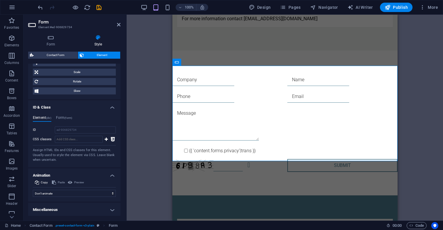
scroll to position [302, 0]
click at [53, 209] on h4 "Miscellaneous" at bounding box center [74, 210] width 92 height 14
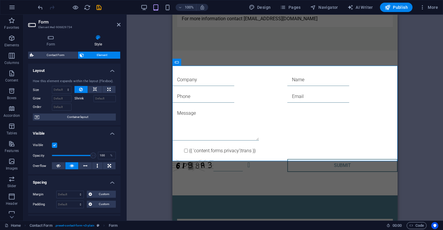
scroll to position [0, 0]
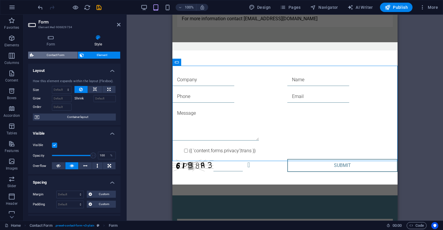
click at [50, 55] on span "Contact Form" at bounding box center [56, 55] width 40 height 7
select select "rem"
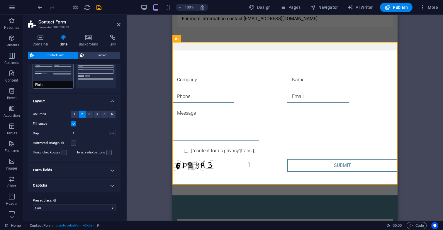
scroll to position [70, 0]
click at [50, 173] on h4 "Form fields" at bounding box center [74, 170] width 92 height 14
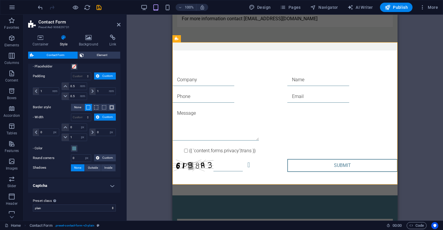
scroll to position [237, 0]
click at [428, 49] on div "Drag here to replace the existing content. Press “Ctrl” if you want to create a…" at bounding box center [285, 118] width 317 height 206
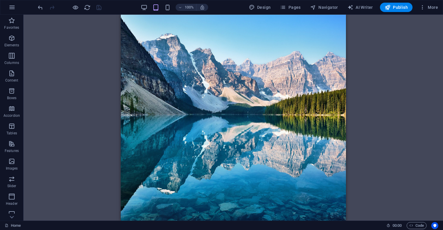
scroll to position [0, 0]
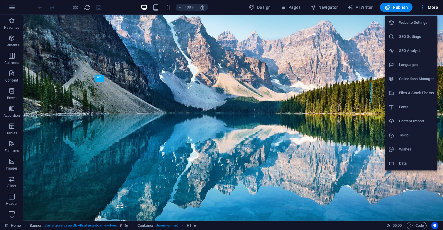
click at [410, 22] on h6 "Website Settings" at bounding box center [416, 22] width 35 height 7
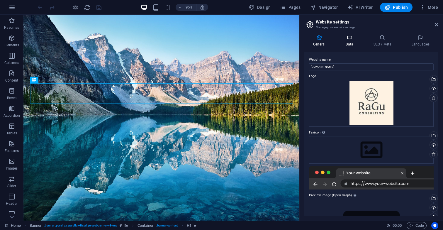
click at [351, 41] on h4 "Data" at bounding box center [351, 41] width 28 height 12
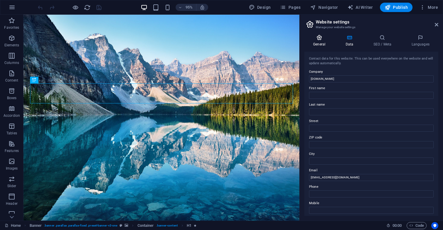
click at [317, 45] on h4 "General" at bounding box center [321, 41] width 32 height 12
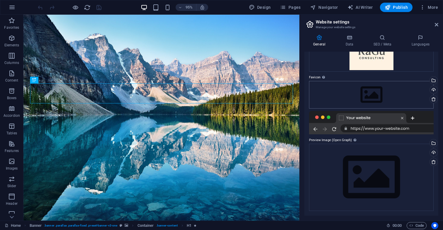
scroll to position [55, 0]
click at [348, 41] on h4 "Data" at bounding box center [351, 41] width 28 height 12
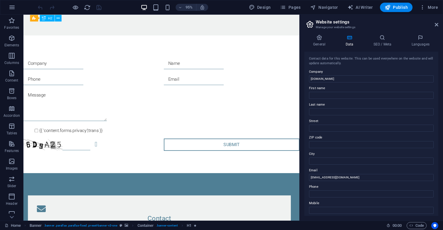
scroll to position [1224, 0]
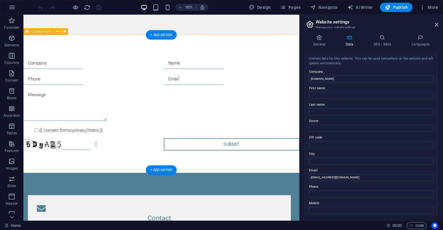
click at [89, 47] on div "{{ 'content.forms.privacy'|trans }} Unreadable? Regenerate Submit" at bounding box center [168, 108] width 291 height 145
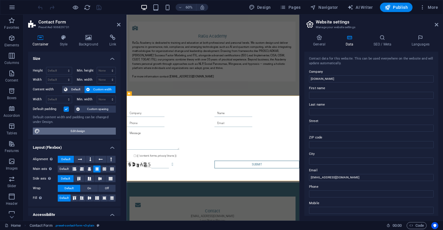
click at [51, 128] on span "Edit design" at bounding box center [78, 131] width 72 height 7
select select "px"
select select "300"
select select "px"
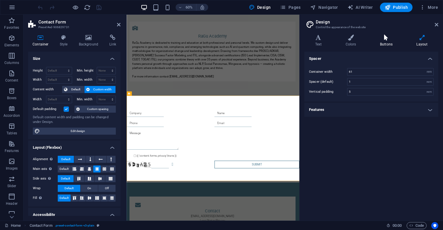
click at [383, 37] on icon at bounding box center [386, 38] width 34 height 6
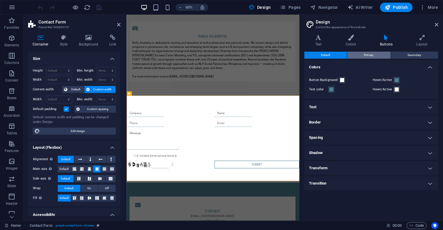
click at [374, 56] on button "Primary" at bounding box center [368, 55] width 43 height 7
click at [411, 57] on span "Secondary" at bounding box center [415, 55] width 14 height 7
click at [41, 42] on h4 "Container" at bounding box center [41, 41] width 27 height 12
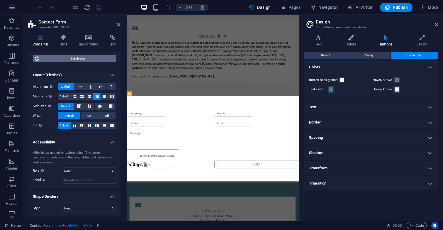
scroll to position [72, 0]
click at [50, 58] on span "Edit design" at bounding box center [78, 58] width 72 height 7
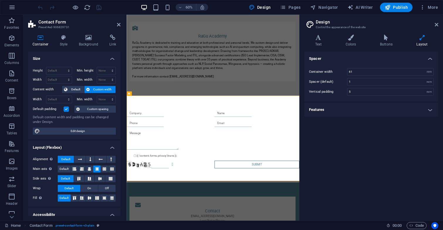
scroll to position [0, 0]
click at [63, 40] on icon at bounding box center [63, 38] width 17 height 6
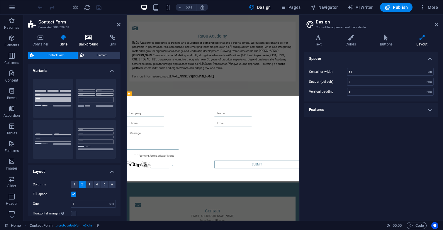
click at [85, 46] on h4 "Background" at bounding box center [90, 41] width 31 height 12
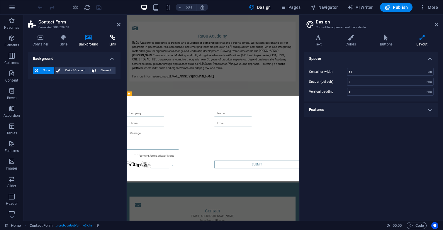
click at [113, 44] on h4 "Link" at bounding box center [113, 41] width 16 height 12
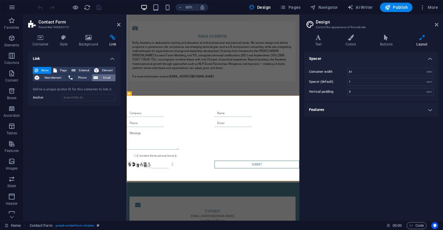
click at [106, 77] on span "Email" at bounding box center [107, 77] width 14 height 7
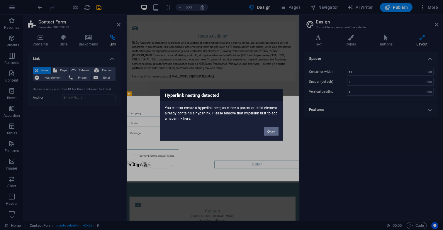
click at [271, 134] on button "Okay" at bounding box center [271, 131] width 15 height 9
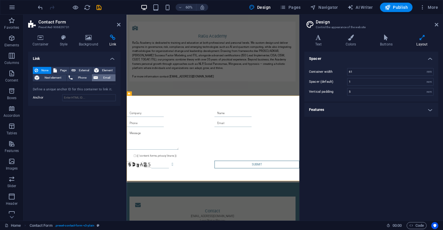
click at [111, 79] on span "Email" at bounding box center [107, 77] width 14 height 7
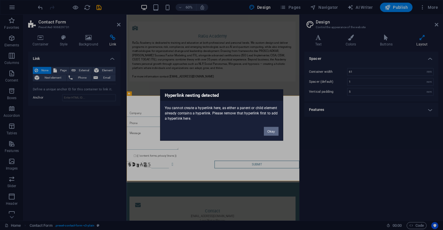
click at [273, 132] on button "Okay" at bounding box center [271, 131] width 15 height 9
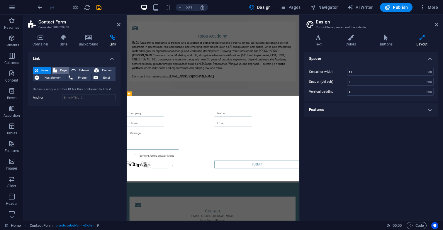
click at [61, 70] on span "Page" at bounding box center [63, 70] width 9 height 7
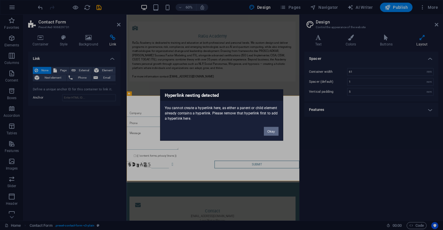
click at [271, 130] on button "Okay" at bounding box center [271, 131] width 15 height 9
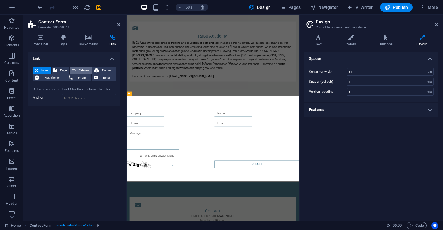
click at [84, 69] on span "External" at bounding box center [83, 70] width 13 height 7
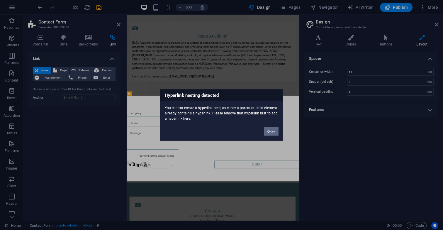
click at [270, 130] on button "Okay" at bounding box center [271, 131] width 15 height 9
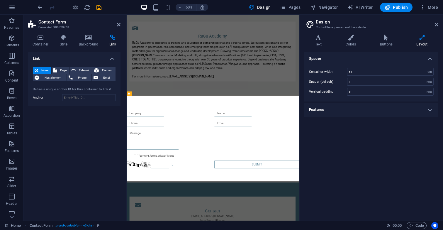
click at [110, 59] on h4 "Link" at bounding box center [74, 57] width 92 height 11
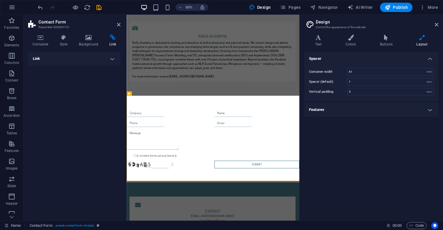
click at [111, 59] on h4 "Link" at bounding box center [74, 59] width 92 height 14
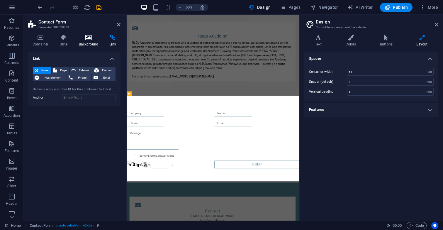
click at [90, 44] on h4 "Background" at bounding box center [90, 41] width 31 height 12
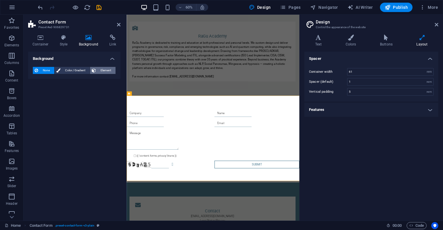
click at [101, 70] on span "Element" at bounding box center [106, 70] width 16 height 7
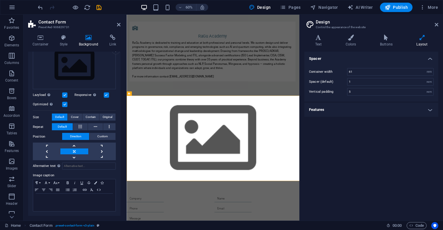
scroll to position [62, 0]
click at [69, 40] on icon at bounding box center [63, 38] width 17 height 6
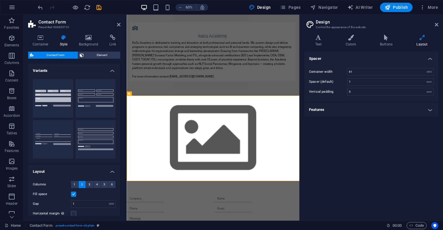
scroll to position [0, 0]
click at [53, 53] on span "Contact Form" at bounding box center [56, 55] width 40 height 7
click at [100, 53] on span "Element" at bounding box center [102, 55] width 33 height 7
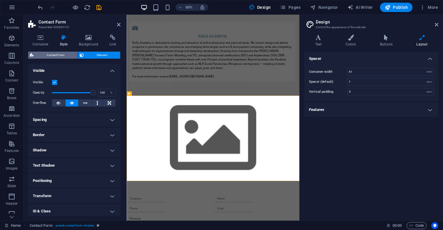
click at [59, 54] on span "Contact Form" at bounding box center [56, 55] width 40 height 7
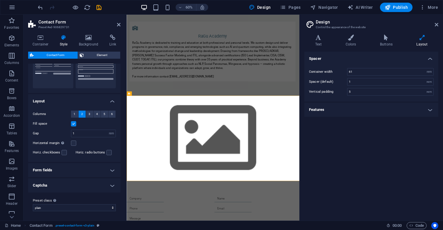
scroll to position [70, 0]
click at [94, 171] on h4 "Form fields" at bounding box center [74, 170] width 92 height 14
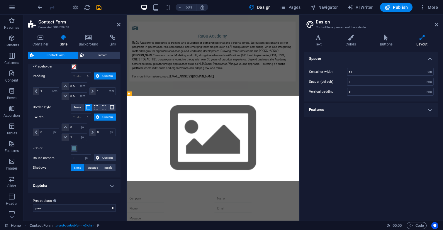
scroll to position [237, 0]
click at [76, 185] on h4 "Captcha" at bounding box center [74, 186] width 92 height 14
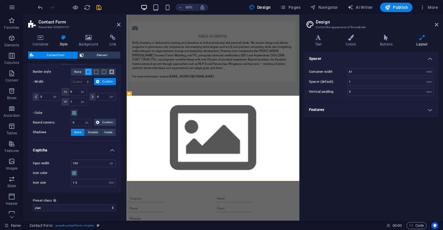
scroll to position [272, 0]
click at [345, 144] on div "Spacer Container width 61 rem px Spacer (default) 1 rem Vertical padding 5 rem …" at bounding box center [372, 134] width 134 height 164
click at [168, 161] on figure at bounding box center [271, 221] width 288 height 142
click at [189, 134] on div "[GEOGRAPHIC_DATA] is dedicated to training and education at both professional a…" at bounding box center [271, 76] width 288 height 147
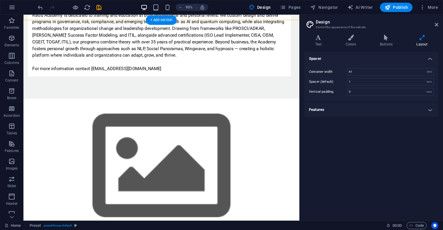
scroll to position [1269, 0]
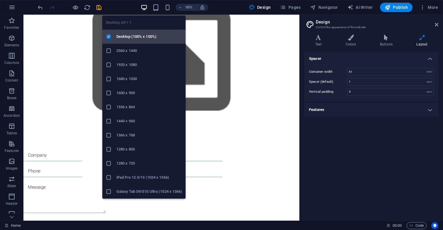
click at [129, 36] on h6 "Desktop (100% x 100%)" at bounding box center [149, 36] width 66 height 7
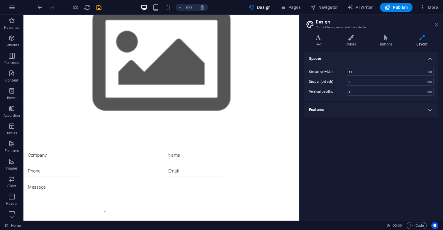
click at [438, 25] on icon at bounding box center [437, 24] width 4 height 5
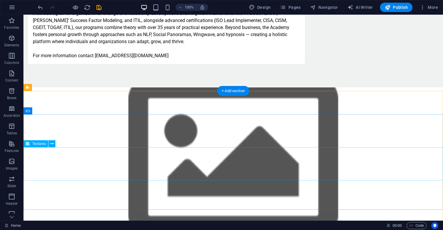
scroll to position [1159, 0]
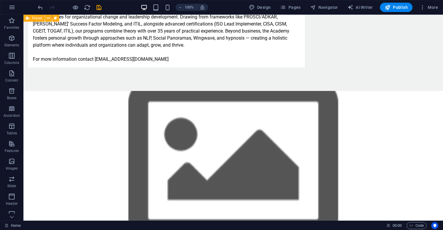
click at [154, 84] on div "[GEOGRAPHIC_DATA] is dedicated to training and education at both professional a…" at bounding box center [233, 17] width 420 height 147
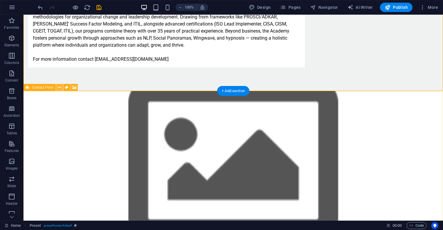
click at [60, 88] on icon at bounding box center [59, 88] width 3 height 6
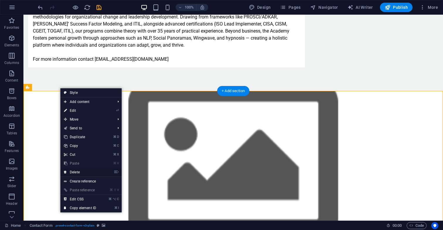
click at [79, 172] on link "⌦ Delete" at bounding box center [79, 172] width 39 height 9
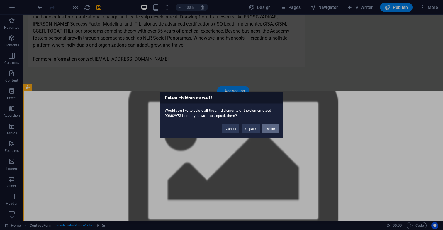
click at [274, 130] on button "Delete" at bounding box center [270, 128] width 16 height 9
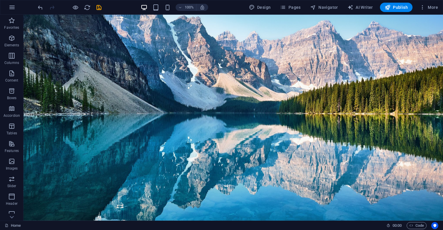
scroll to position [0, 0]
click at [394, 5] on span "Publish" at bounding box center [396, 7] width 23 height 6
